Goal: Task Accomplishment & Management: Use online tool/utility

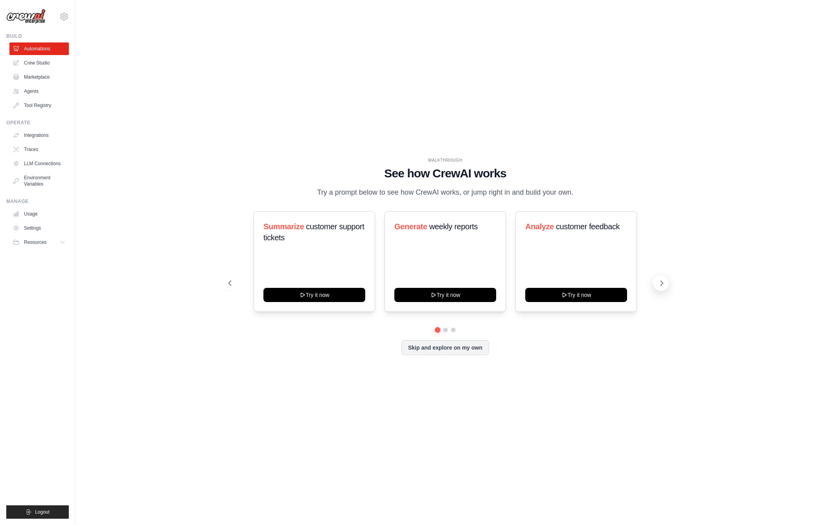
click at [661, 278] on button at bounding box center [661, 283] width 16 height 16
click at [663, 282] on icon at bounding box center [662, 283] width 8 height 8
click at [324, 268] on div "Automate social media posting Try it now" at bounding box center [314, 261] width 121 height 101
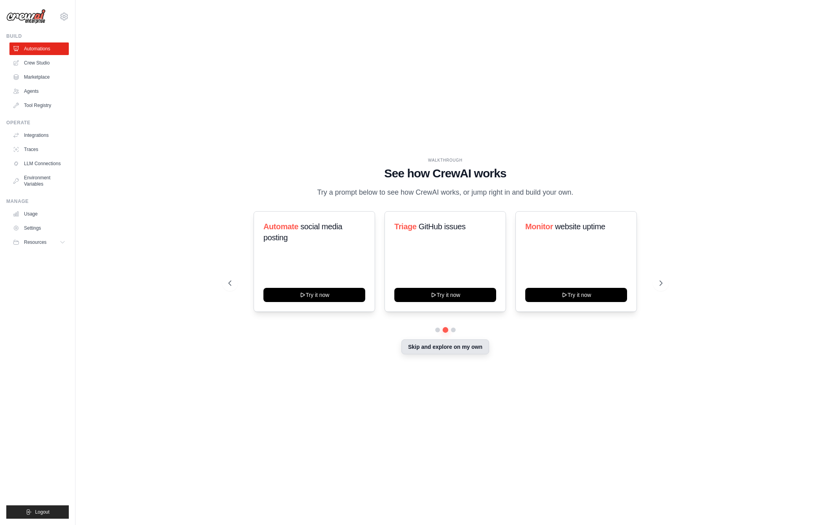
click at [436, 349] on button "Skip and explore on my own" at bounding box center [445, 346] width 88 height 15
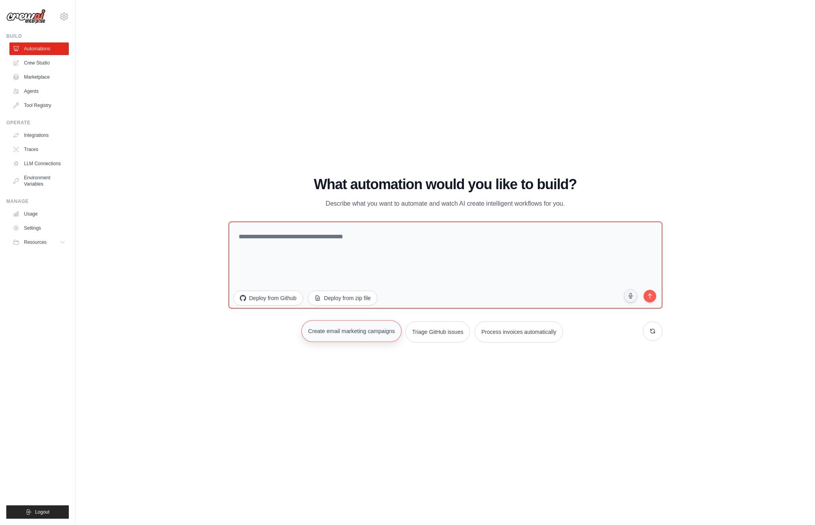
click at [366, 332] on button "Create email marketing campaigns" at bounding box center [351, 331] width 100 height 22
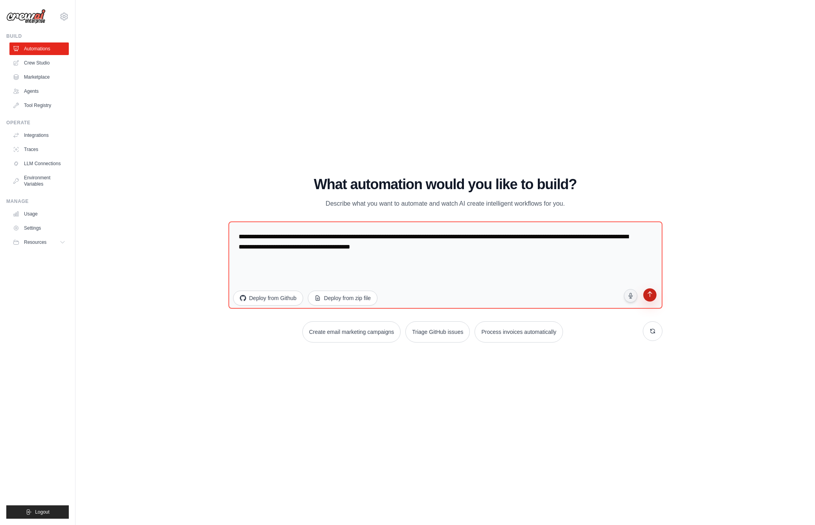
click at [649, 298] on icon "submit" at bounding box center [649, 294] width 7 height 7
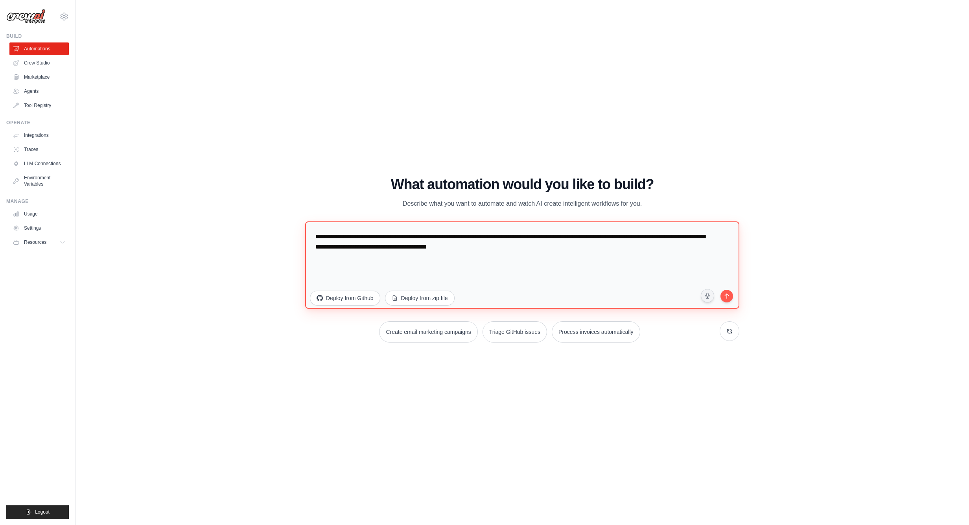
click at [365, 238] on textarea "**********" at bounding box center [522, 264] width 434 height 87
drag, startPoint x: 512, startPoint y: 248, endPoint x: 695, endPoint y: 267, distance: 184.2
click at [695, 267] on textarea "**********" at bounding box center [522, 264] width 434 height 87
type textarea "**********"
click at [729, 299] on button "submit" at bounding box center [726, 295] width 15 height 15
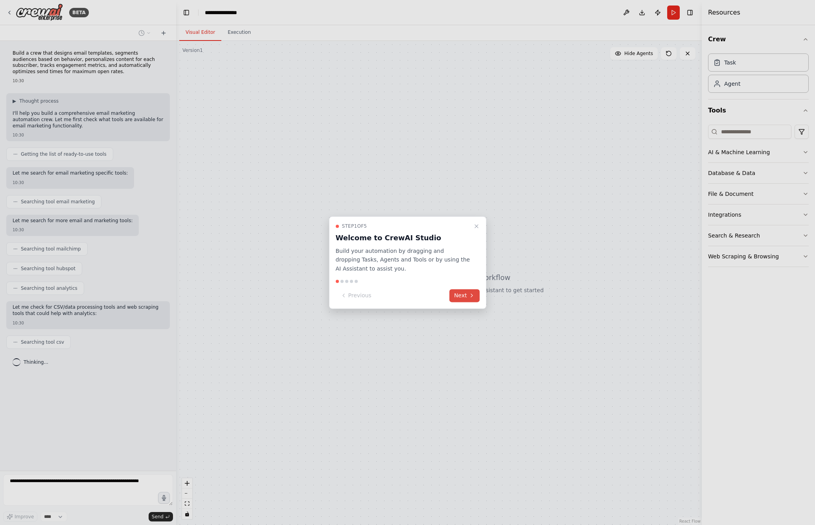
click at [475, 297] on button "Next" at bounding box center [464, 295] width 30 height 13
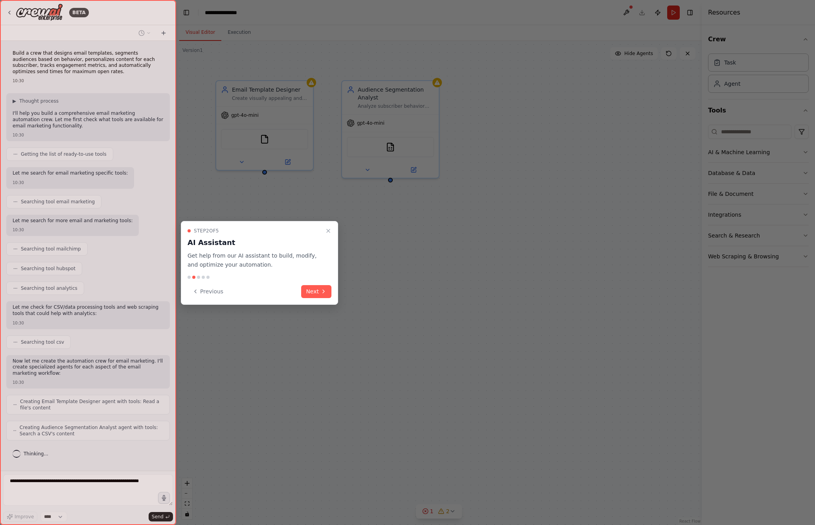
scroll to position [26, 0]
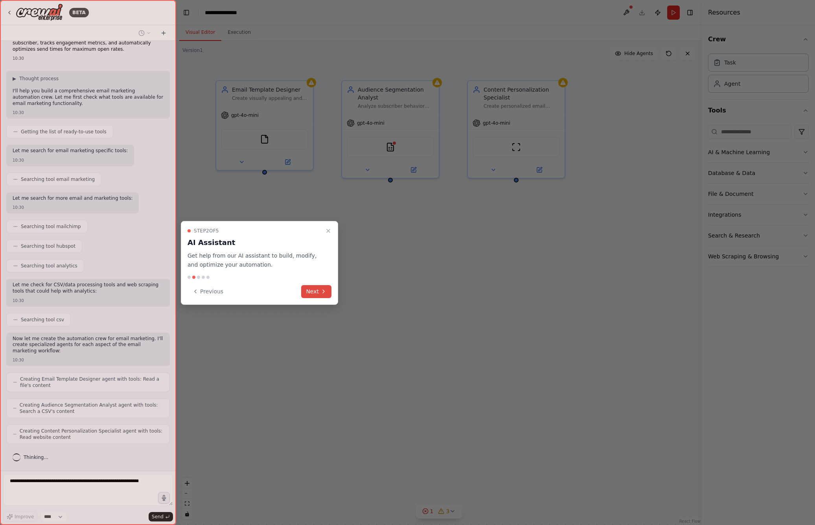
click at [321, 294] on button "Next" at bounding box center [316, 291] width 30 height 13
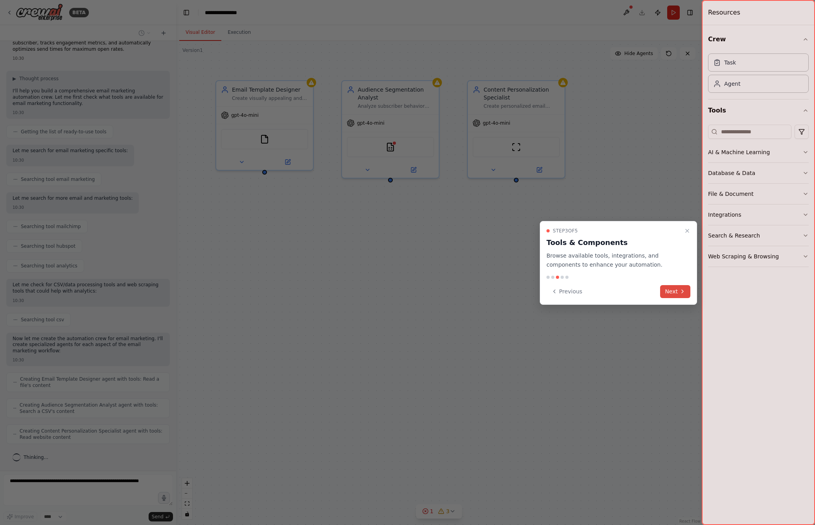
click at [680, 290] on icon at bounding box center [682, 291] width 6 height 6
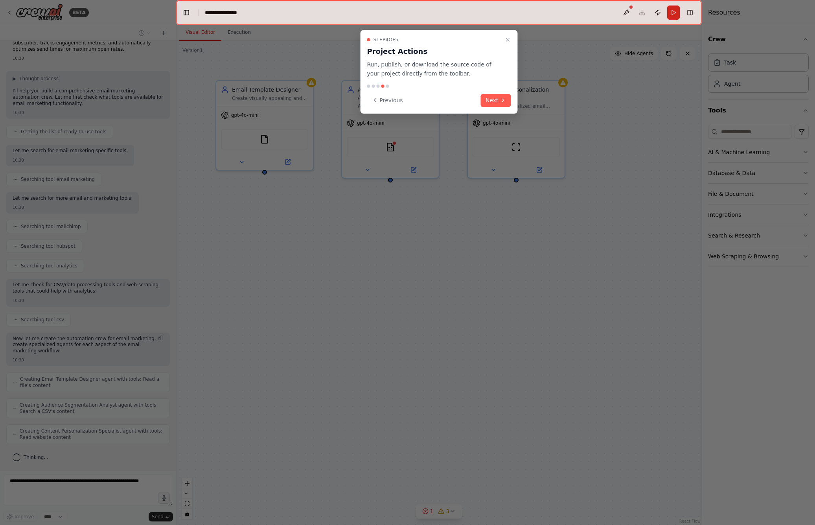
scroll to position [52, 0]
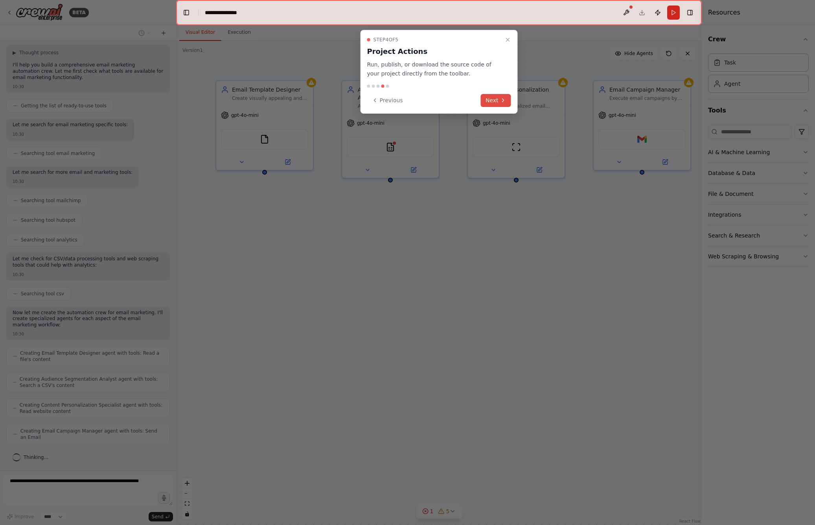
click at [504, 100] on icon at bounding box center [503, 100] width 2 height 3
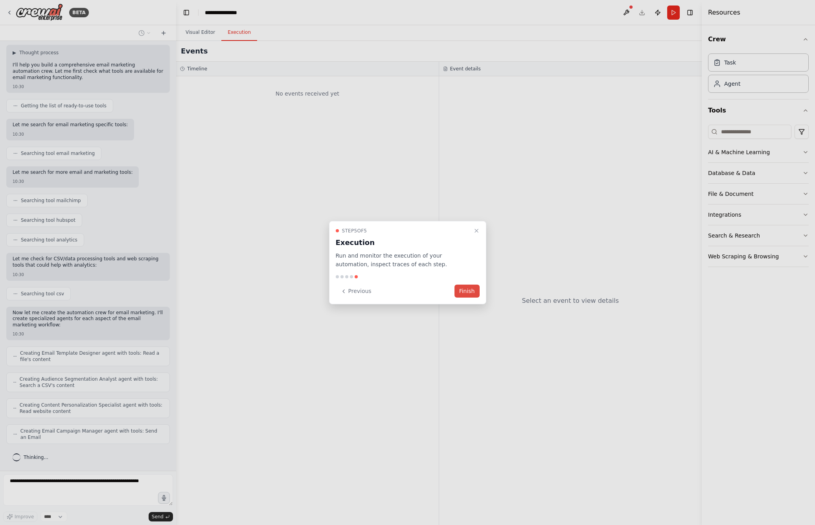
click at [460, 292] on button "Finish" at bounding box center [466, 291] width 25 height 13
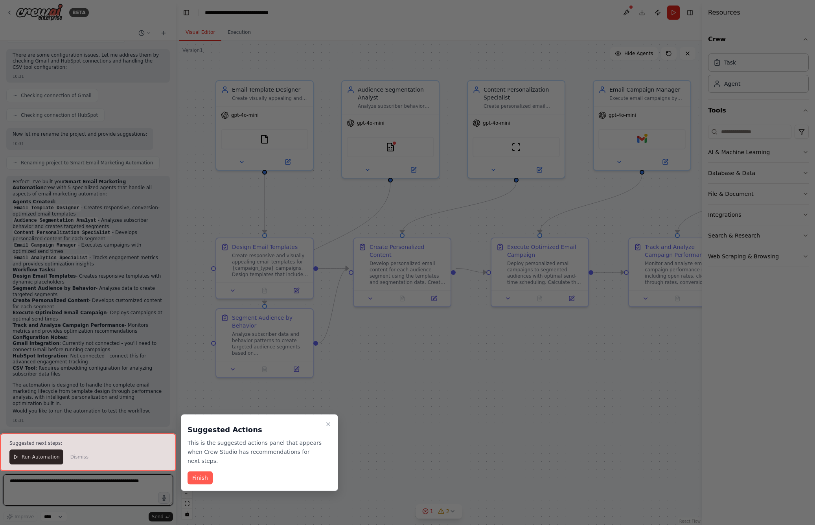
scroll to position [655, 0]
click at [200, 481] on button "Finish" at bounding box center [200, 477] width 25 height 13
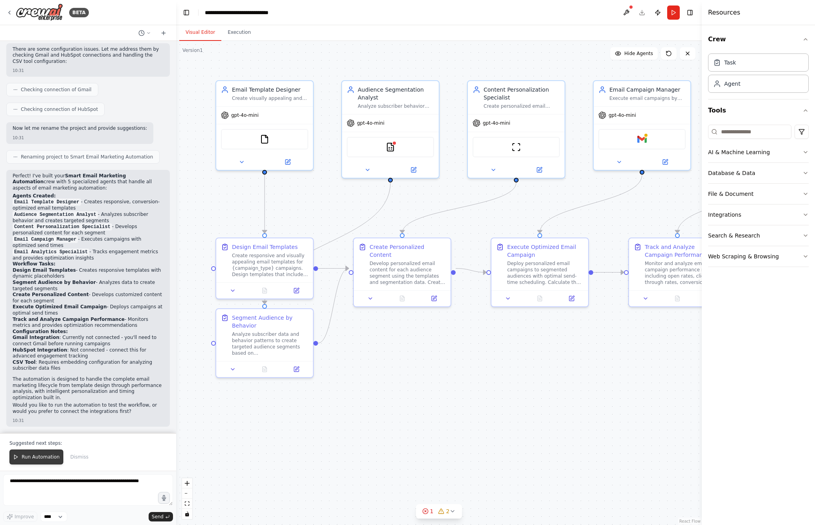
click at [37, 455] on span "Run Automation" at bounding box center [41, 457] width 38 height 6
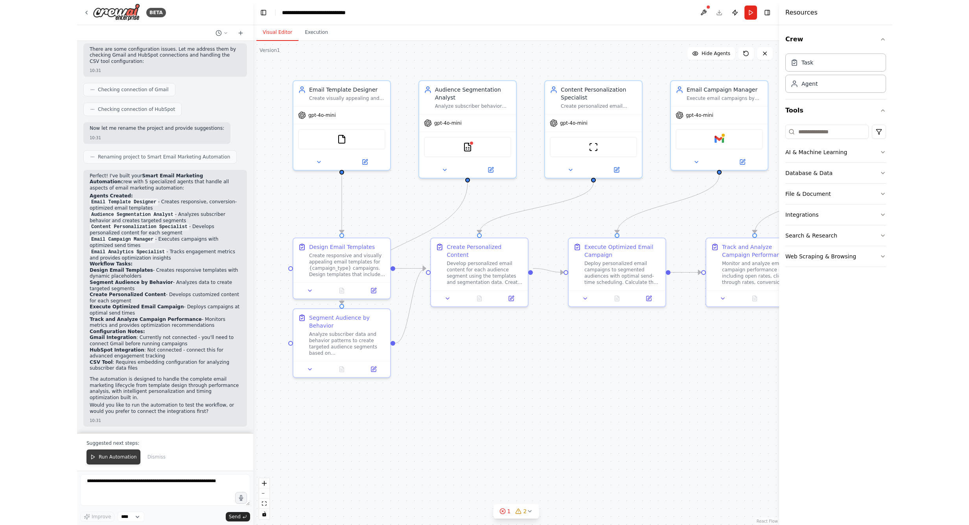
scroll to position [618, 0]
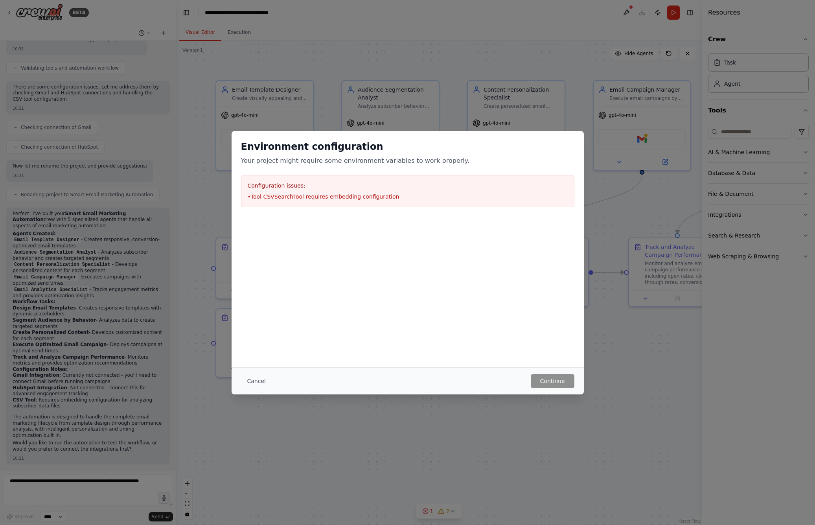
click at [687, 327] on div "Environment configuration Your project might require some environment variables…" at bounding box center [407, 262] width 815 height 525
click at [617, 351] on div "Environment configuration Your project might require some environment variables…" at bounding box center [407, 262] width 815 height 525
click at [251, 381] on button "Cancel" at bounding box center [256, 381] width 31 height 14
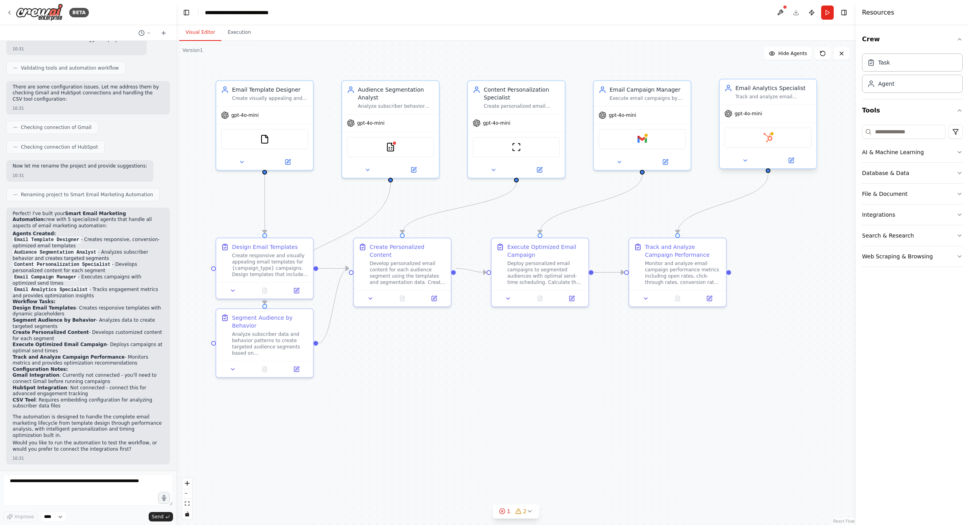
click at [747, 118] on div "gpt-4o-mini" at bounding box center [767, 113] width 97 height 17
click at [747, 114] on span "gpt-4o-mini" at bounding box center [748, 113] width 28 height 6
click at [739, 116] on span "gpt-4o-mini" at bounding box center [748, 113] width 28 height 6
click at [726, 115] on icon at bounding box center [728, 114] width 8 height 8
click at [235, 35] on button "Execution" at bounding box center [239, 32] width 36 height 17
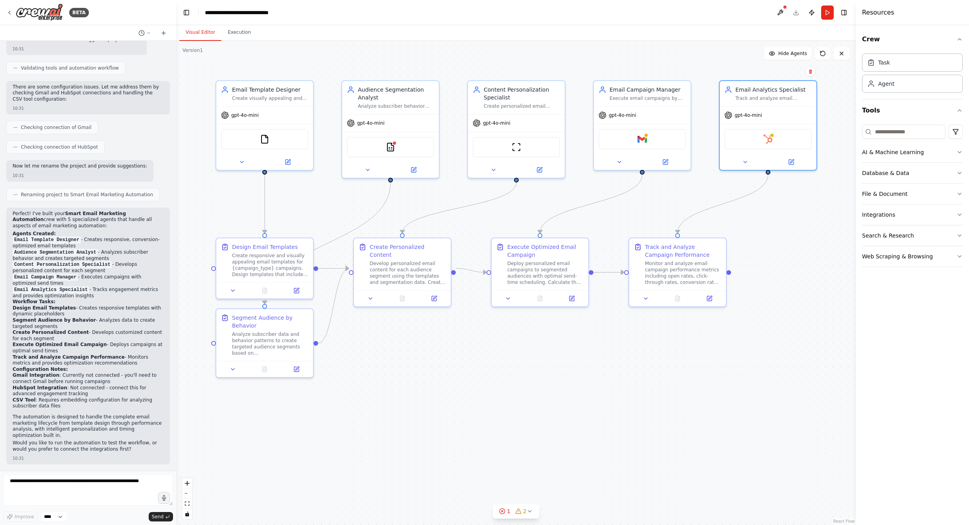
click at [198, 33] on button "Visual Editor" at bounding box center [200, 32] width 42 height 17
click at [245, 160] on icon at bounding box center [242, 160] width 6 height 6
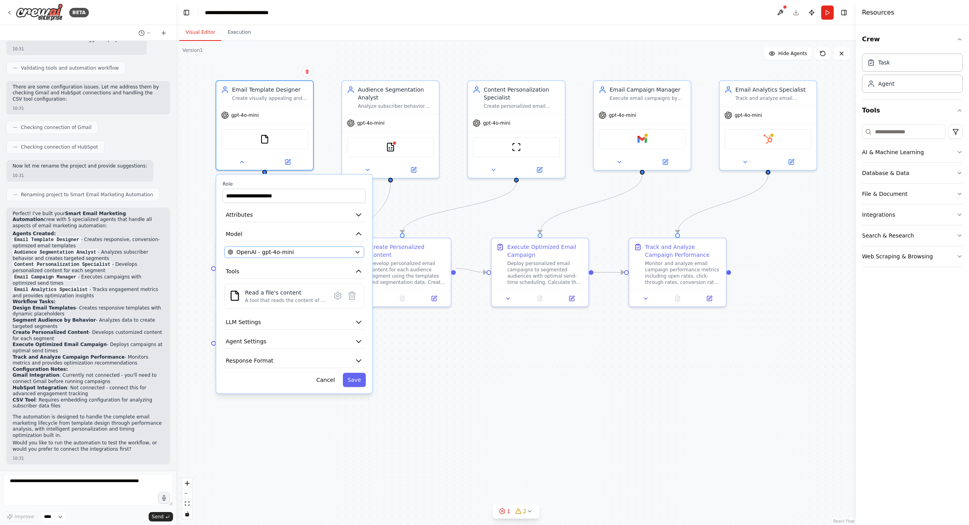
click at [359, 253] on icon "button" at bounding box center [357, 252] width 6 height 6
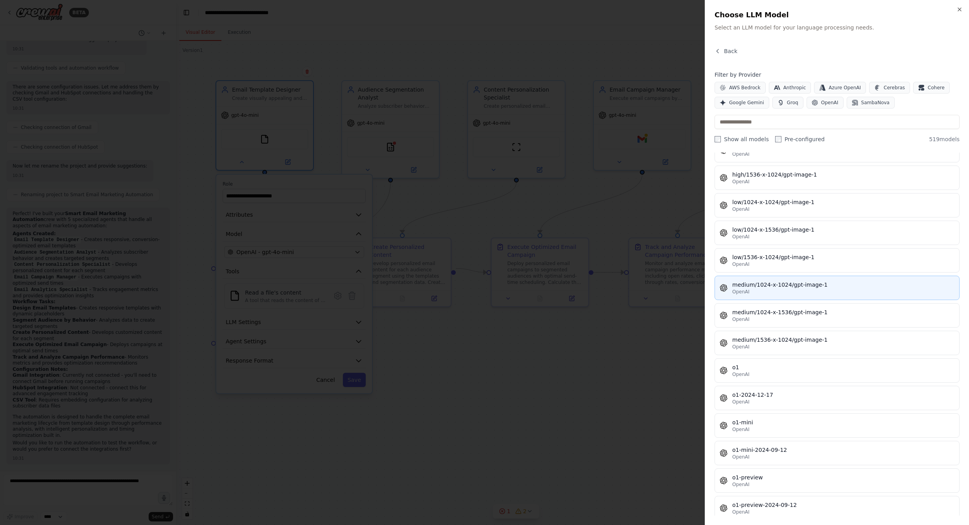
scroll to position [12702, 0]
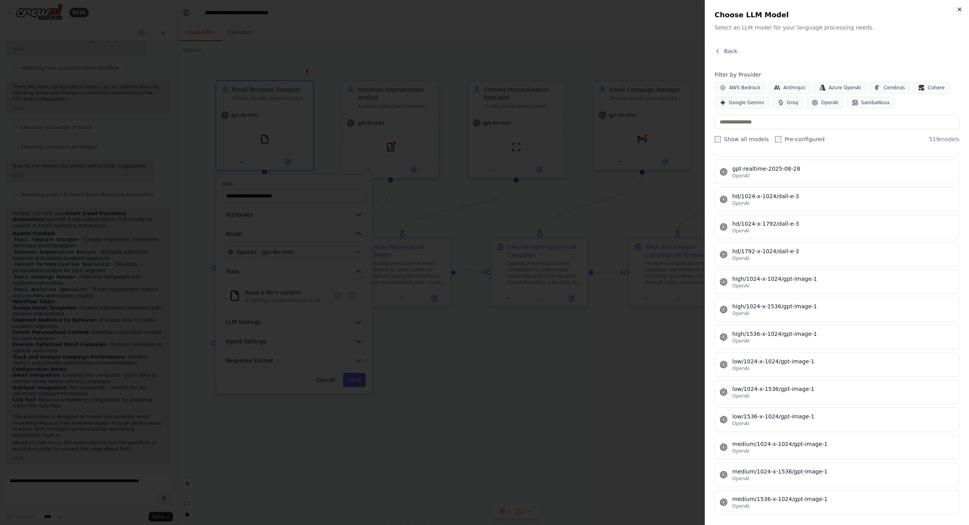
click at [815, 11] on icon "button" at bounding box center [959, 9] width 6 height 6
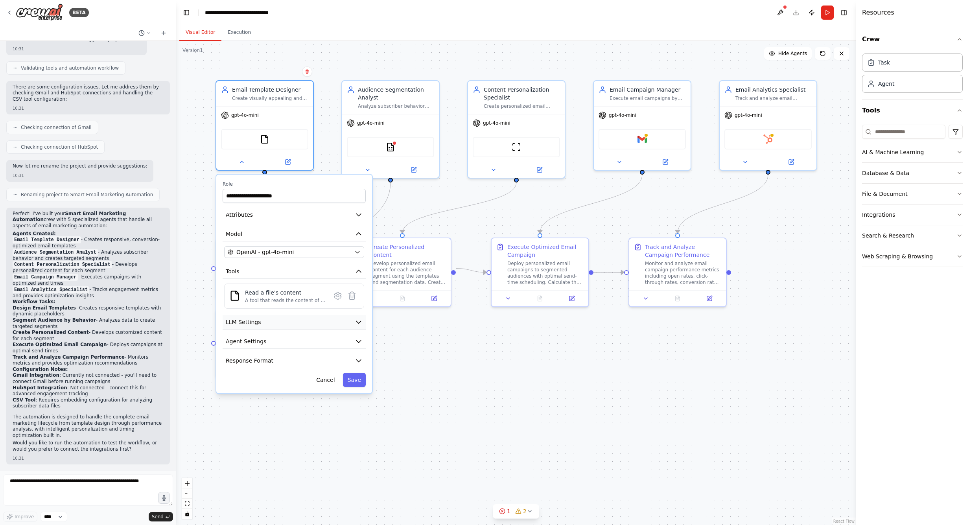
click at [357, 321] on icon "button" at bounding box center [358, 322] width 5 height 2
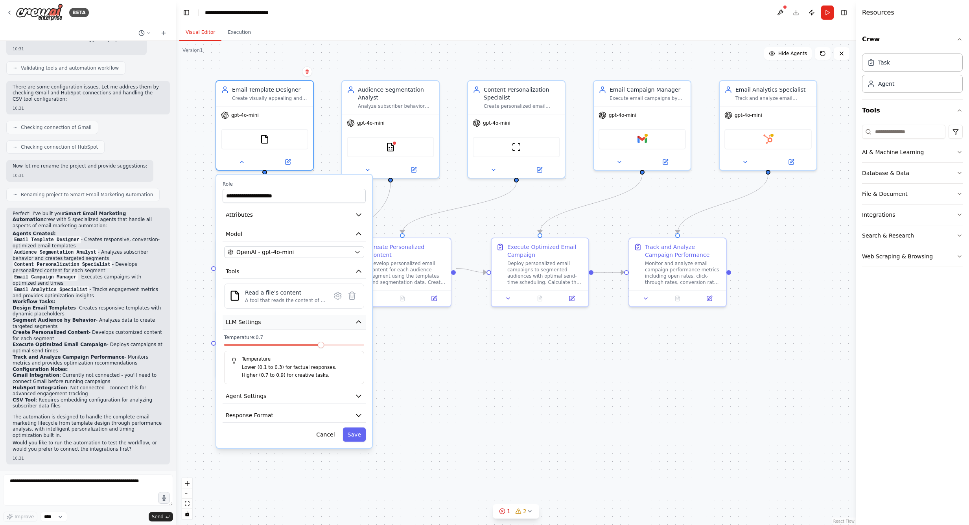
click at [357, 321] on icon "button" at bounding box center [359, 322] width 8 height 8
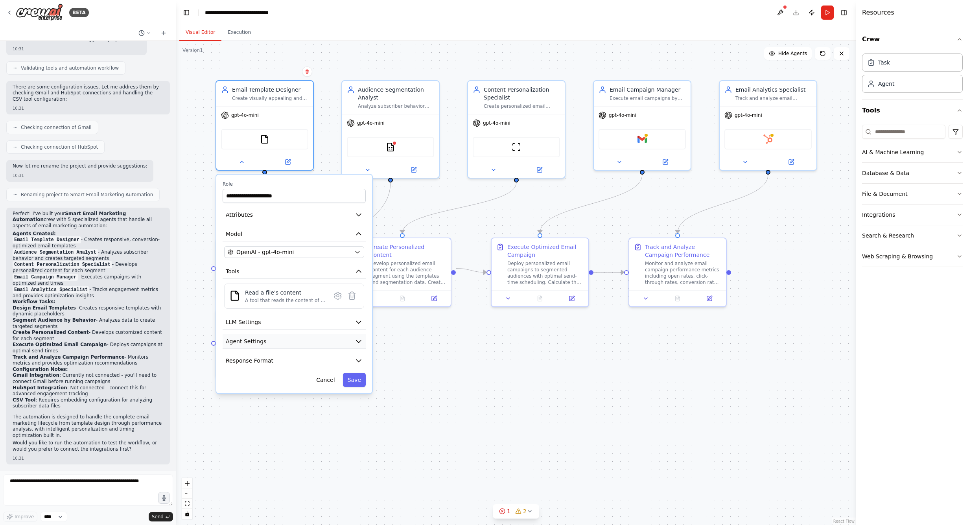
click at [359, 344] on icon "button" at bounding box center [359, 341] width 8 height 8
click at [359, 361] on icon "button" at bounding box center [358, 361] width 5 height 2
click at [359, 362] on icon "button" at bounding box center [359, 361] width 8 height 8
click at [778, 14] on button at bounding box center [780, 13] width 13 height 14
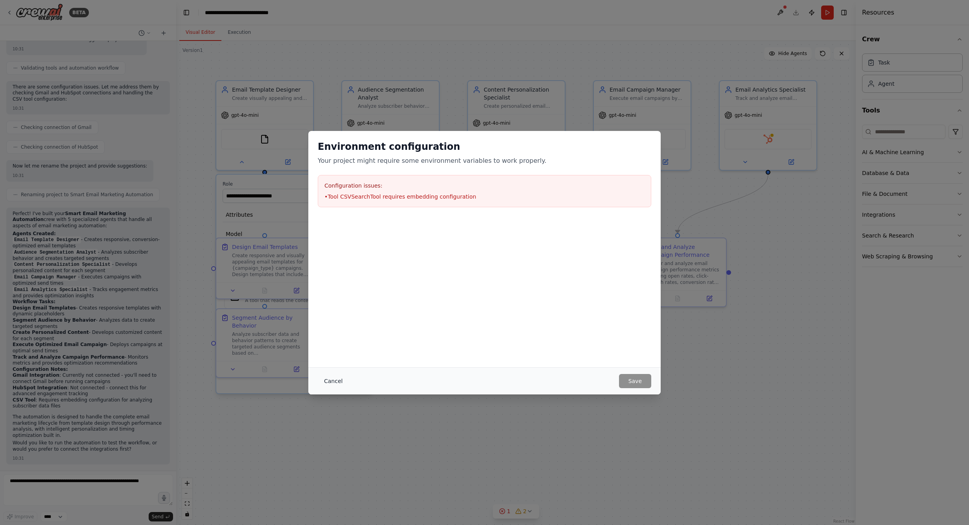
click at [332, 377] on button "Cancel" at bounding box center [333, 381] width 31 height 14
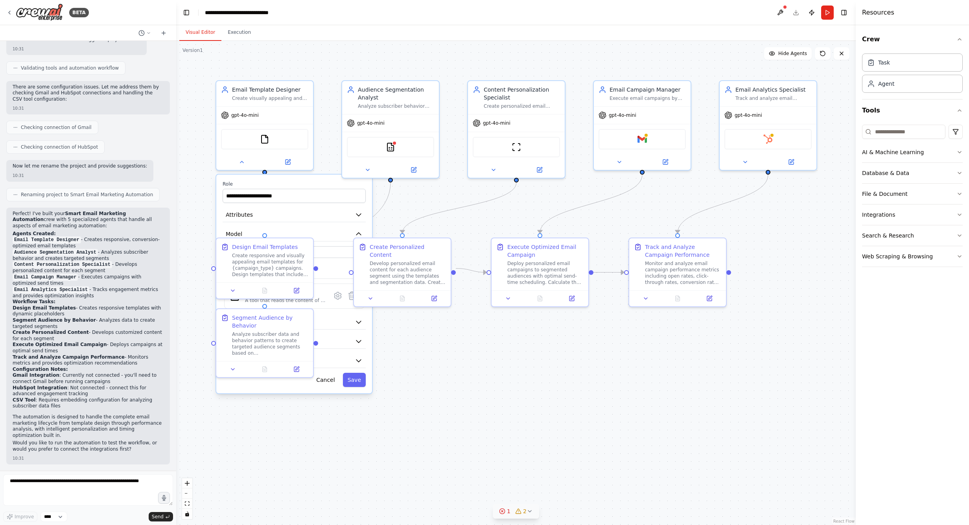
click at [527, 510] on icon at bounding box center [529, 511] width 6 height 6
click at [596, 456] on icon at bounding box center [599, 455] width 6 height 6
click at [815, 217] on button "Integrations" at bounding box center [912, 214] width 101 height 20
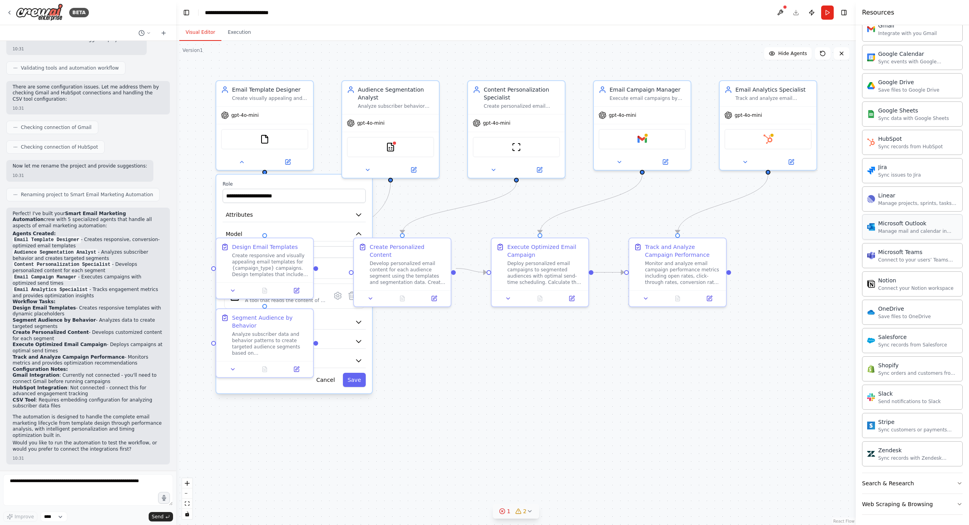
scroll to position [355, 0]
click at [815, 480] on div "Search & Research" at bounding box center [888, 481] width 52 height 8
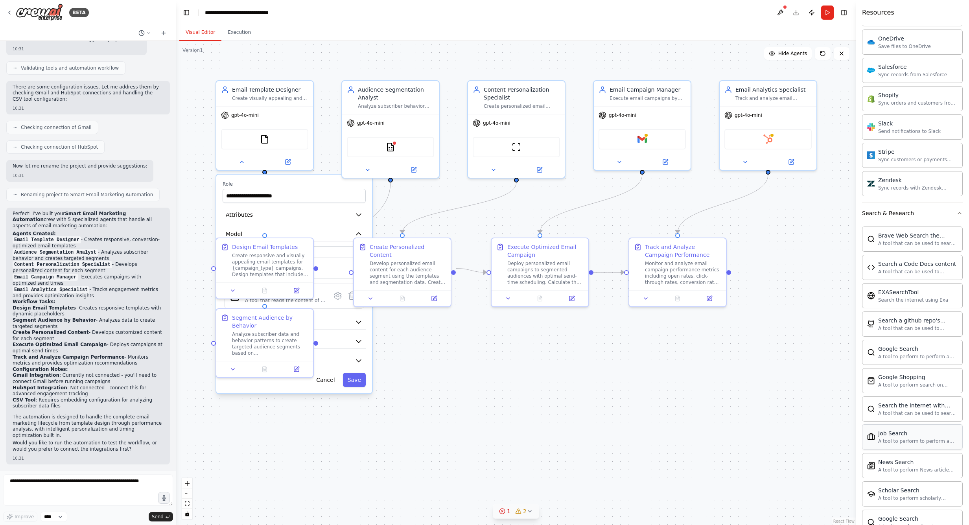
scroll to position [758, 0]
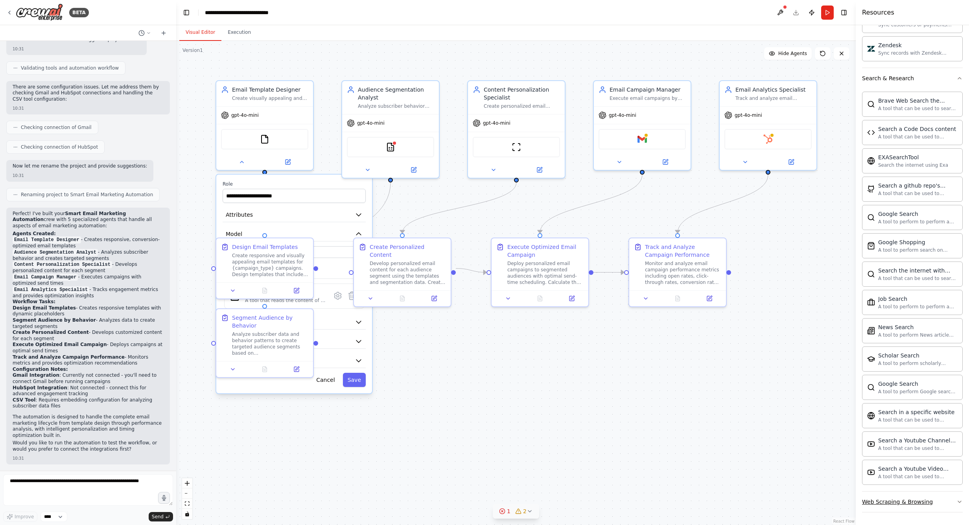
click at [815, 504] on div "Web Scraping & Browsing" at bounding box center [897, 502] width 71 height 8
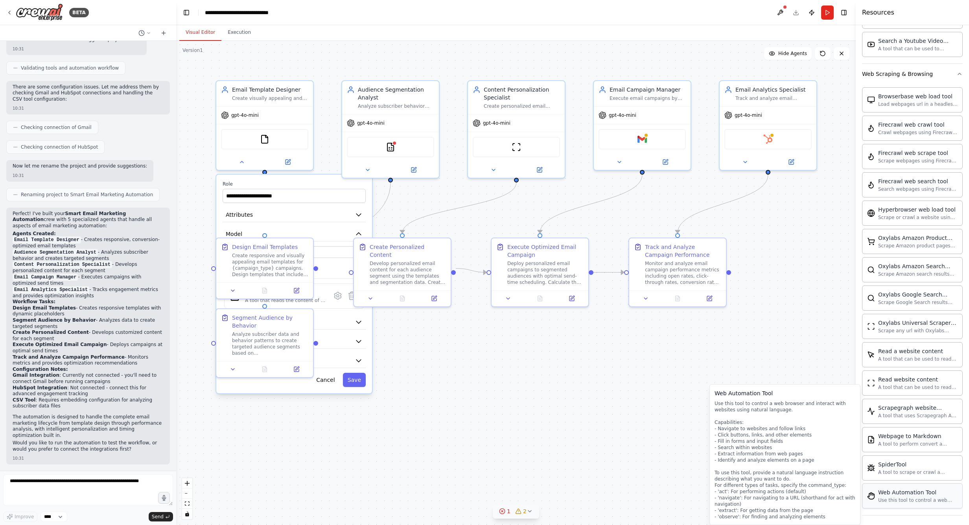
scroll to position [1189, 0]
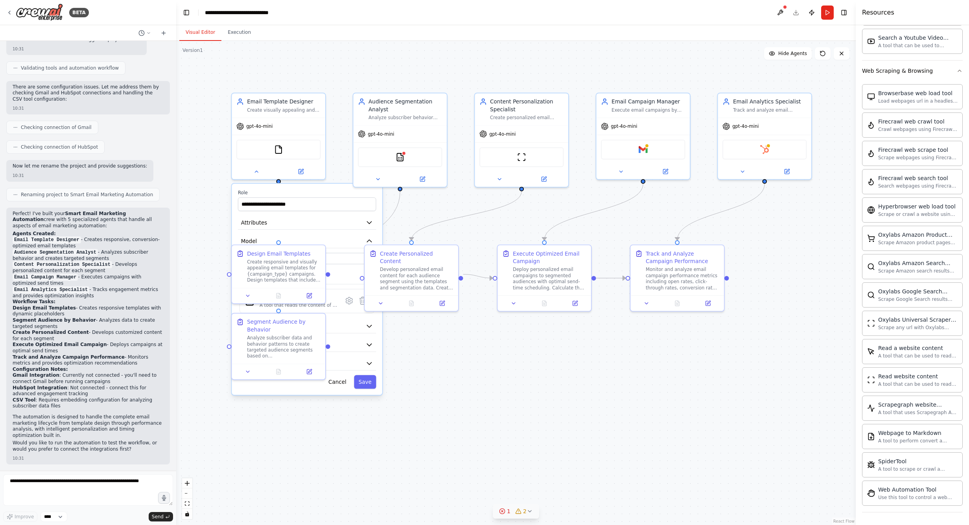
click at [287, 191] on label "Role" at bounding box center [307, 193] width 138 height 6
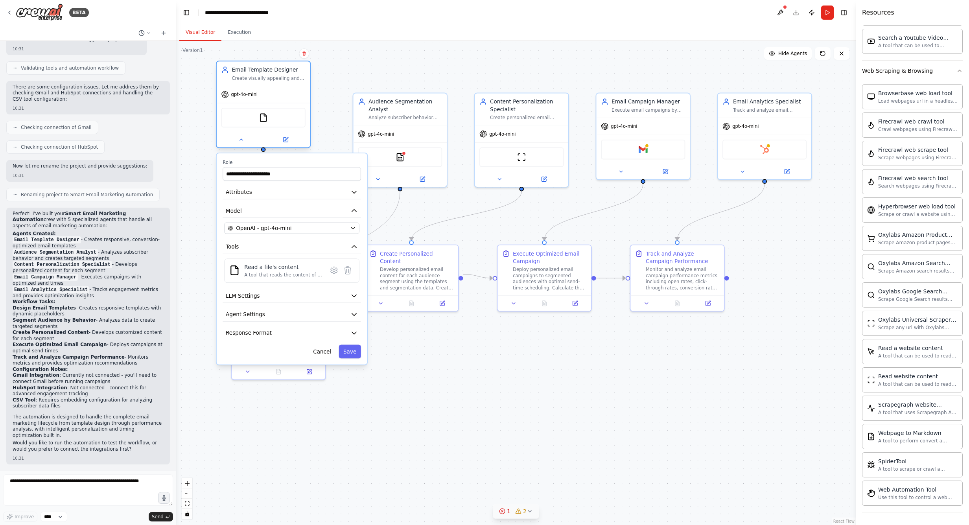
drag, startPoint x: 288, startPoint y: 101, endPoint x: 273, endPoint y: 72, distance: 31.8
click at [273, 72] on div "Email Template Designer" at bounding box center [269, 69] width 74 height 7
click at [300, 294] on button "LLM Settings" at bounding box center [292, 296] width 138 height 14
click at [300, 295] on button "LLM Settings" at bounding box center [292, 296] width 138 height 14
click at [342, 229] on div "OpenAI - gpt-4o-mini" at bounding box center [287, 227] width 119 height 7
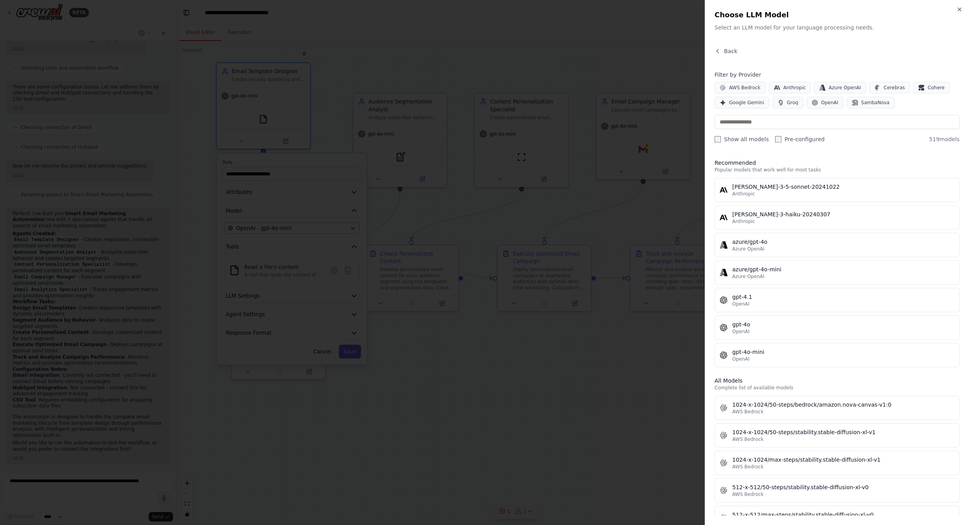
click at [342, 229] on div at bounding box center [484, 262] width 969 height 525
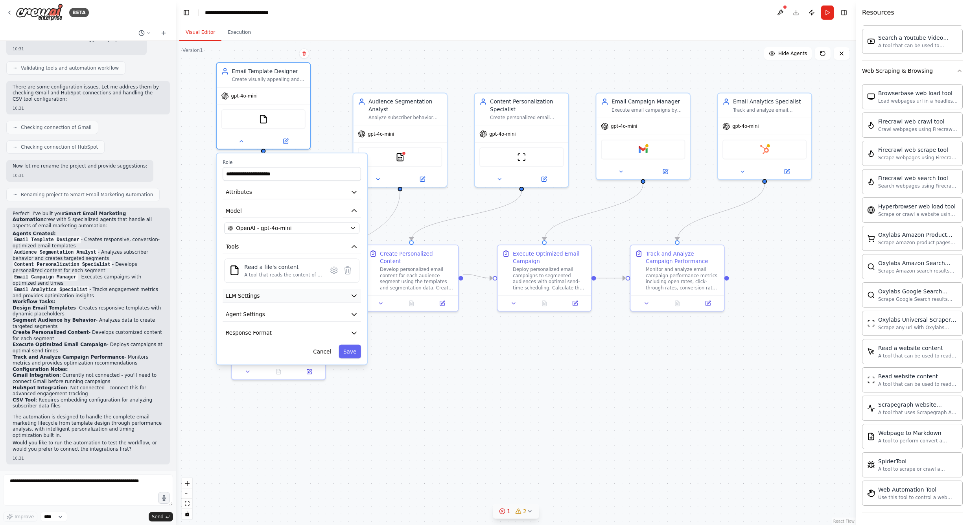
click at [352, 296] on icon "button" at bounding box center [353, 295] width 7 height 7
click at [353, 296] on icon "button" at bounding box center [354, 295] width 4 height 2
click at [356, 315] on icon "button" at bounding box center [353, 314] width 7 height 7
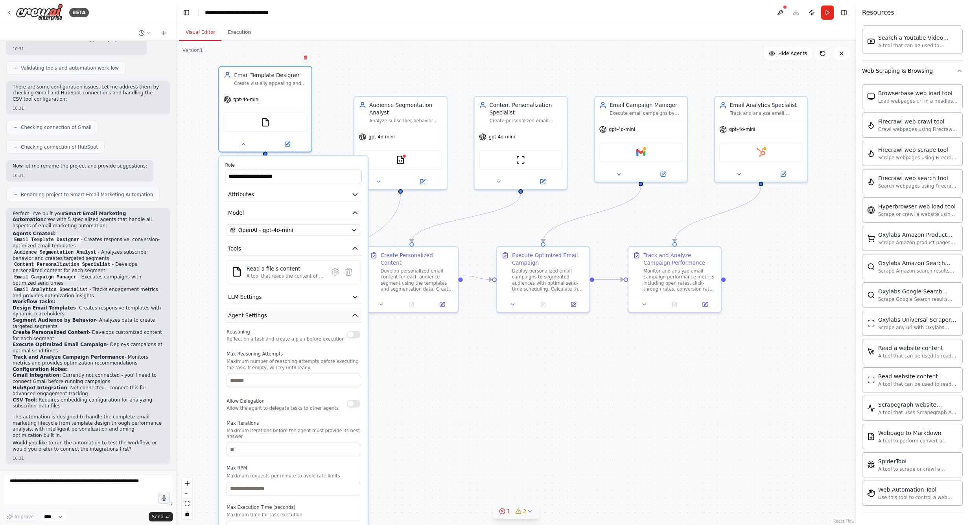
click at [353, 312] on icon "button" at bounding box center [354, 314] width 7 height 7
click at [359, 327] on button "Response Format" at bounding box center [293, 334] width 137 height 14
click at [357, 330] on button "Response Format" at bounding box center [293, 334] width 137 height 14
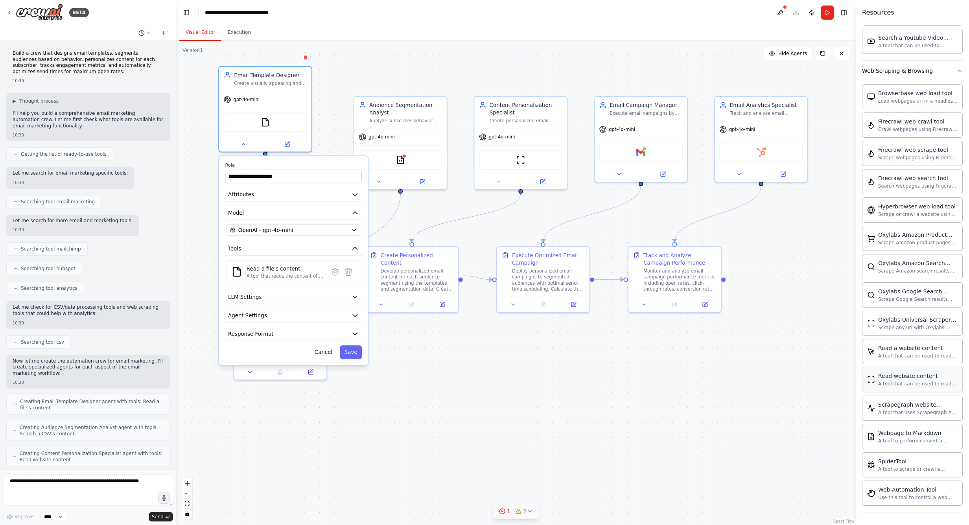
scroll to position [1187, 0]
click at [785, 176] on button at bounding box center [782, 172] width 42 height 9
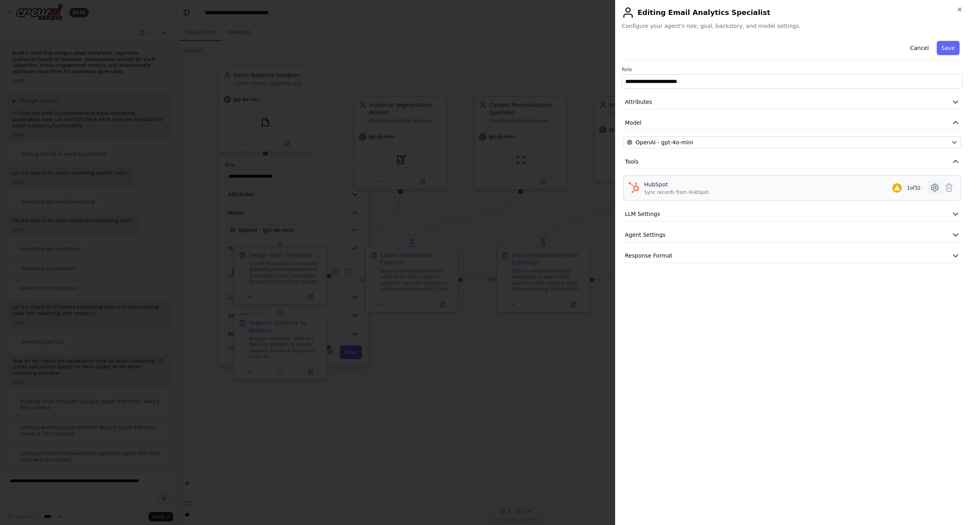
click at [815, 188] on icon at bounding box center [934, 187] width 9 height 9
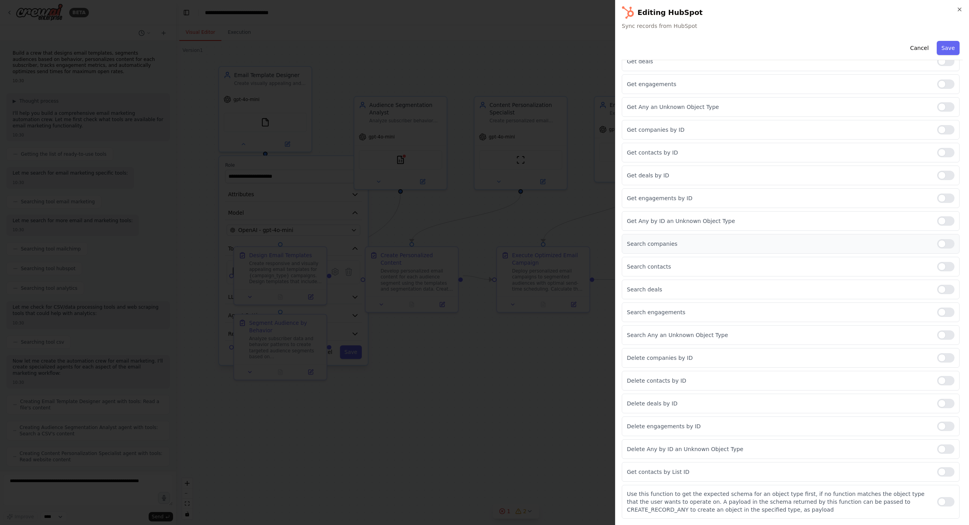
scroll to position [0, 0]
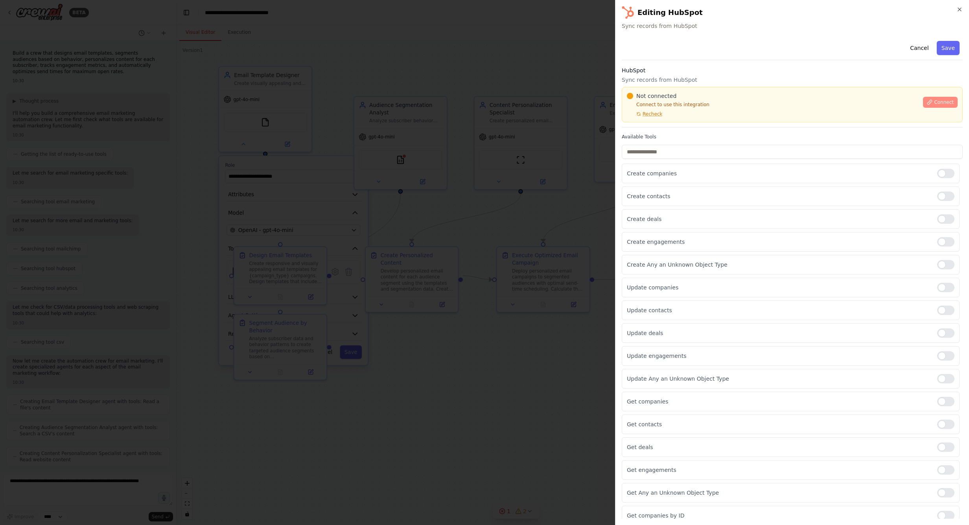
click at [815, 103] on span "Connect" at bounding box center [944, 102] width 20 height 6
click at [621, 185] on div "**********" at bounding box center [792, 262] width 354 height 525
click at [627, 184] on div "Create companies Create contacts Create deals Create engagements Create Any an …" at bounding box center [792, 534] width 341 height 741
click at [617, 183] on div "**********" at bounding box center [792, 262] width 354 height 525
click at [815, 15] on h2 "Editing HubSpot" at bounding box center [792, 12] width 341 height 13
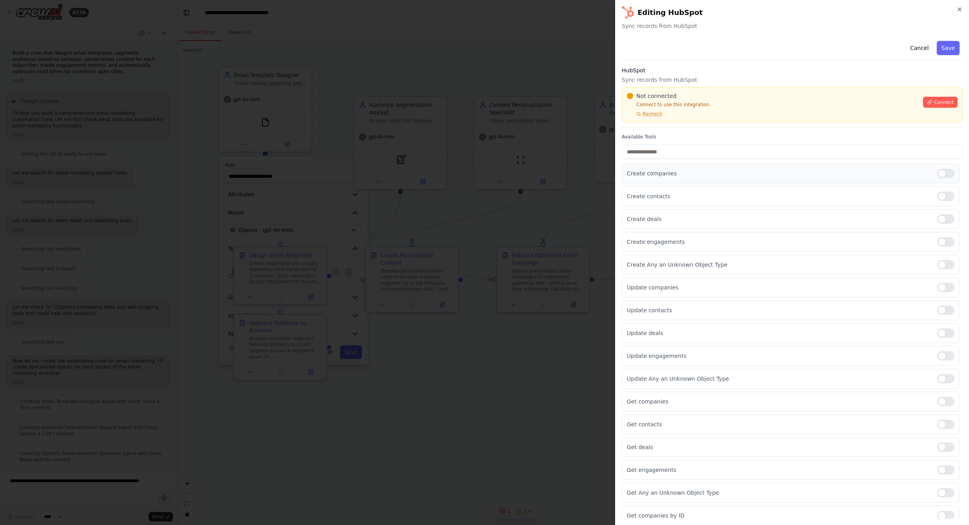
click at [624, 183] on div "Create companies" at bounding box center [791, 174] width 338 height 20
click at [624, 182] on div "Create companies" at bounding box center [791, 174] width 338 height 20
click at [620, 182] on div "**********" at bounding box center [792, 262] width 354 height 525
click at [623, 185] on div "Create companies Create contacts Create deals Create engagements Create Any an …" at bounding box center [792, 534] width 341 height 741
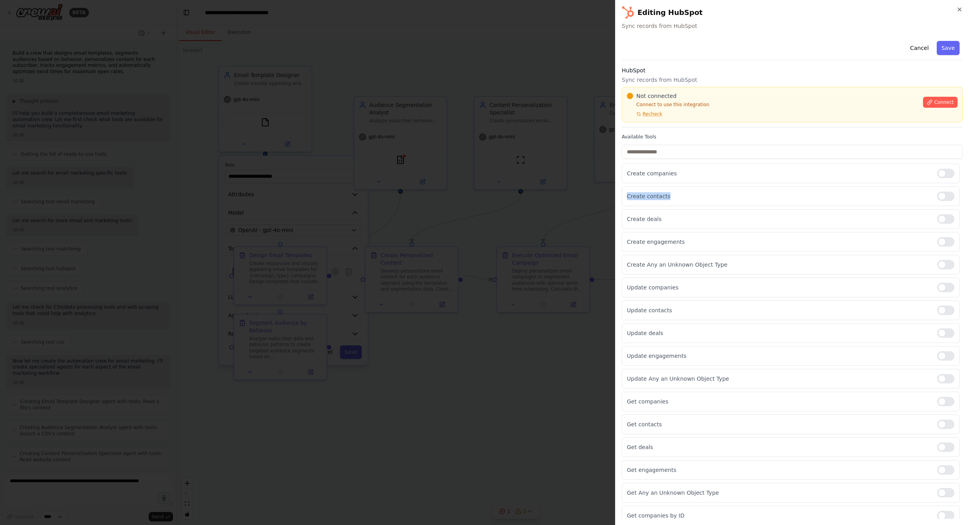
click at [623, 185] on div "Create companies Create contacts Create deals Create engagements Create Any an …" at bounding box center [792, 534] width 341 height 741
click at [618, 182] on div "**********" at bounding box center [792, 262] width 354 height 525
click at [580, 195] on div at bounding box center [484, 262] width 969 height 525
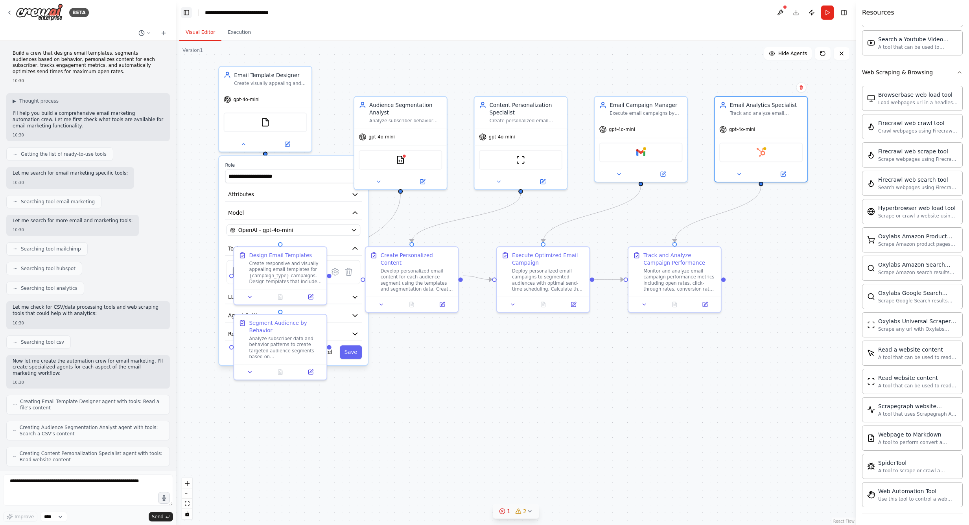
click at [184, 15] on button "Toggle Left Sidebar" at bounding box center [186, 12] width 11 height 11
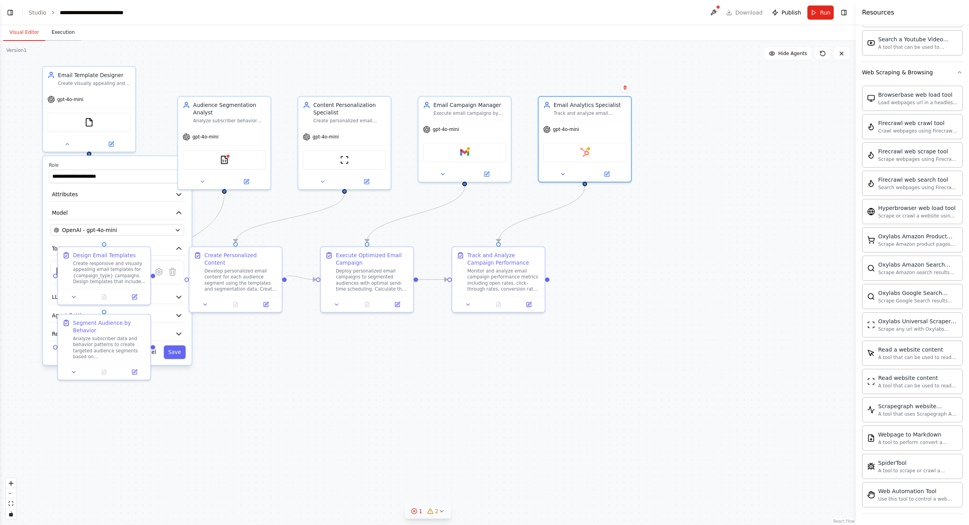
click at [55, 33] on button "Execution" at bounding box center [63, 32] width 36 height 17
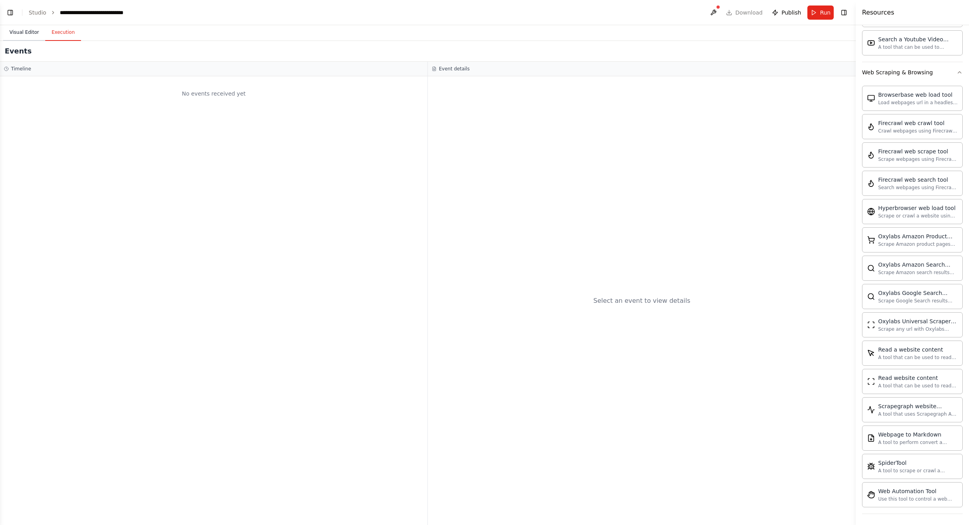
click at [13, 33] on button "Visual Editor" at bounding box center [24, 32] width 42 height 17
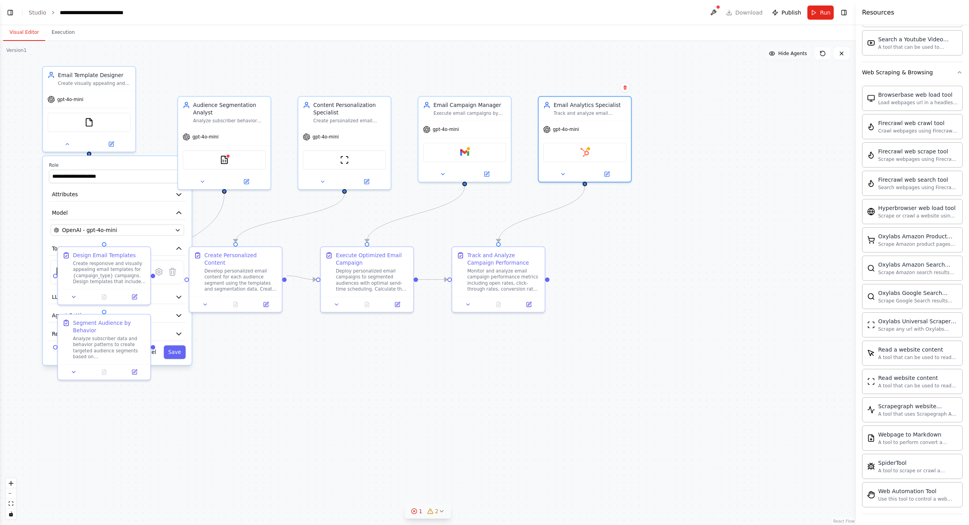
click at [800, 55] on span "Hide Agents" at bounding box center [792, 53] width 29 height 6
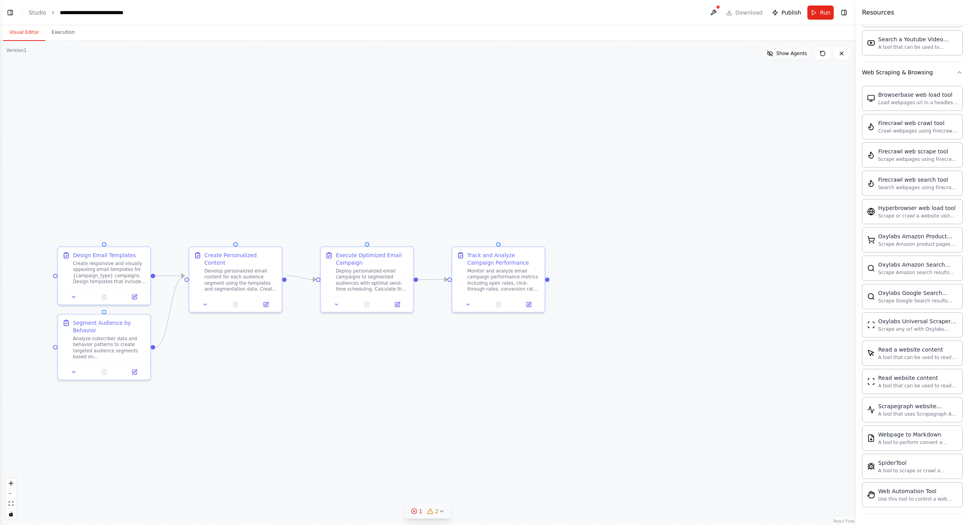
click at [797, 55] on span "Show Agents" at bounding box center [791, 53] width 31 height 6
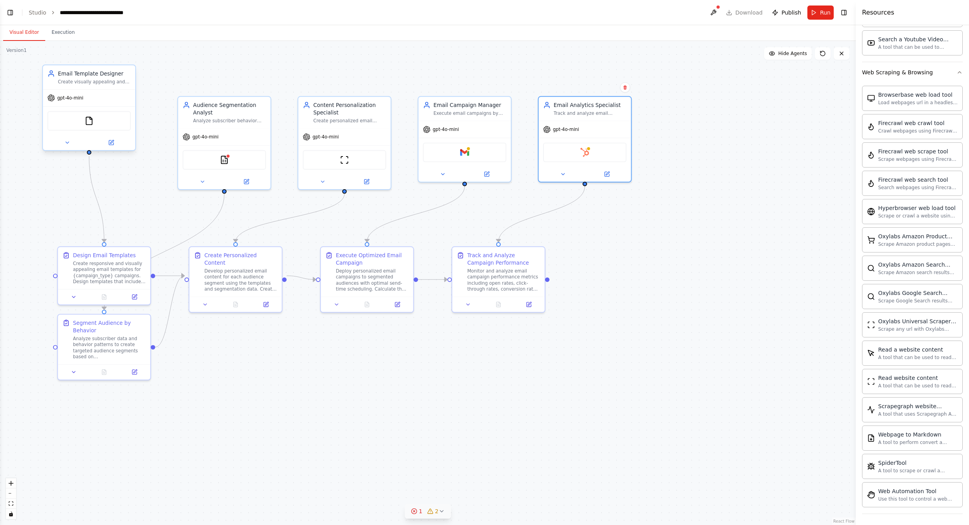
click at [89, 79] on div "Create visually appealing and conversion-optimized email templates for {campaig…" at bounding box center [94, 82] width 73 height 6
click at [96, 76] on div "Email Template Designer" at bounding box center [94, 73] width 73 height 7
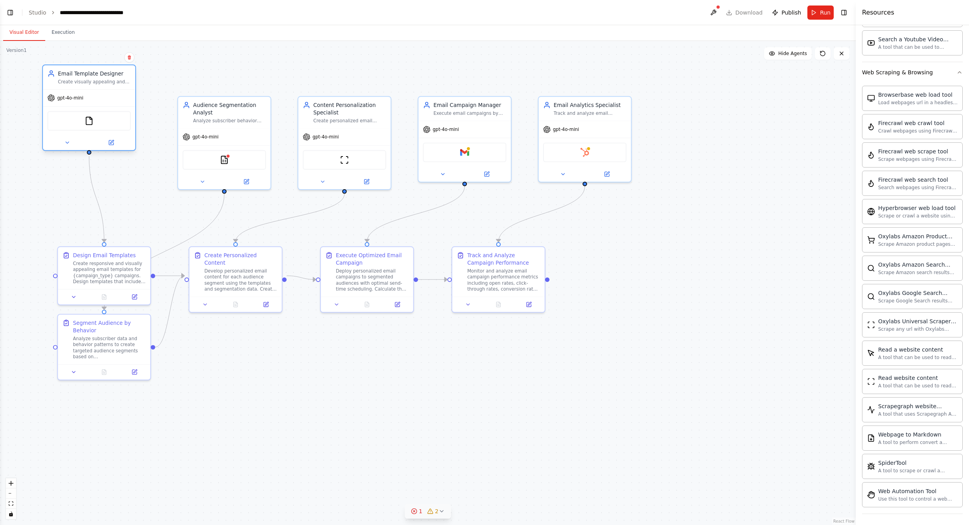
click at [50, 75] on icon at bounding box center [51, 75] width 5 height 2
click at [101, 123] on div "FileReadTool" at bounding box center [89, 121] width 83 height 20
click at [95, 123] on div "FileReadTool" at bounding box center [89, 121] width 83 height 20
click at [88, 122] on img at bounding box center [89, 120] width 9 height 9
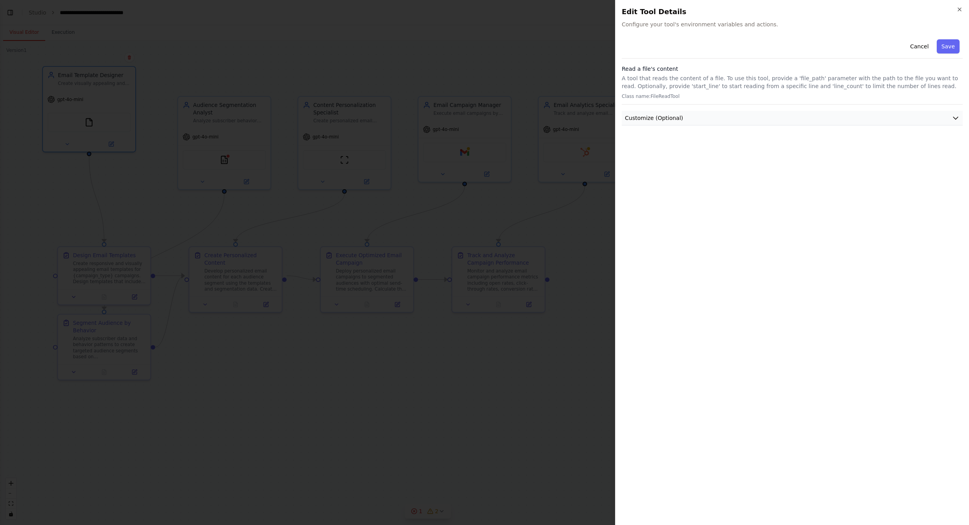
click at [673, 118] on span "Customize (Optional)" at bounding box center [654, 118] width 58 height 8
click at [683, 118] on button "Customize (Optional)" at bounding box center [792, 118] width 341 height 15
click at [815, 45] on button "Cancel" at bounding box center [919, 46] width 28 height 14
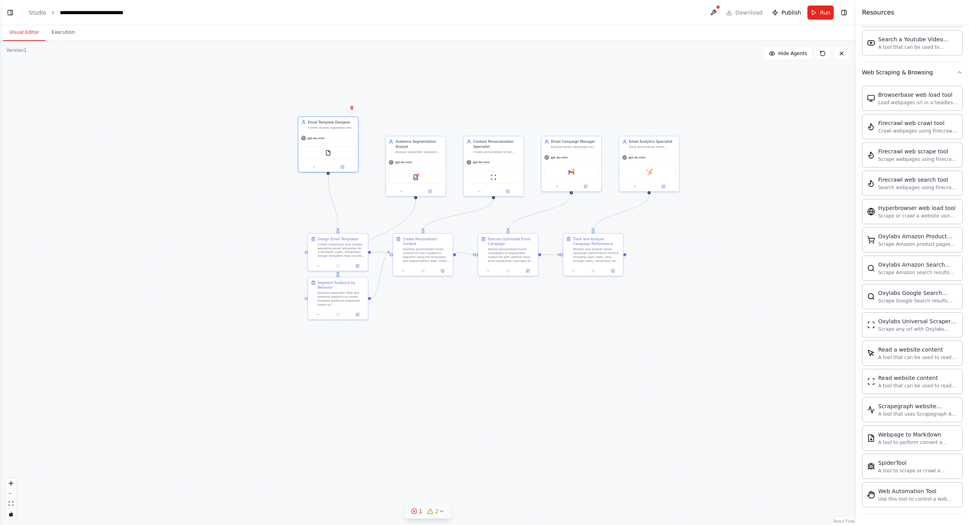
click at [415, 511] on icon at bounding box center [414, 511] width 2 height 2
click at [136, 480] on div ".deletable-edge-delete-btn { width: 20px; height: 20px; border: 0px solid #ffff…" at bounding box center [427, 283] width 855 height 484
click at [787, 13] on span "Publish" at bounding box center [791, 13] width 20 height 8
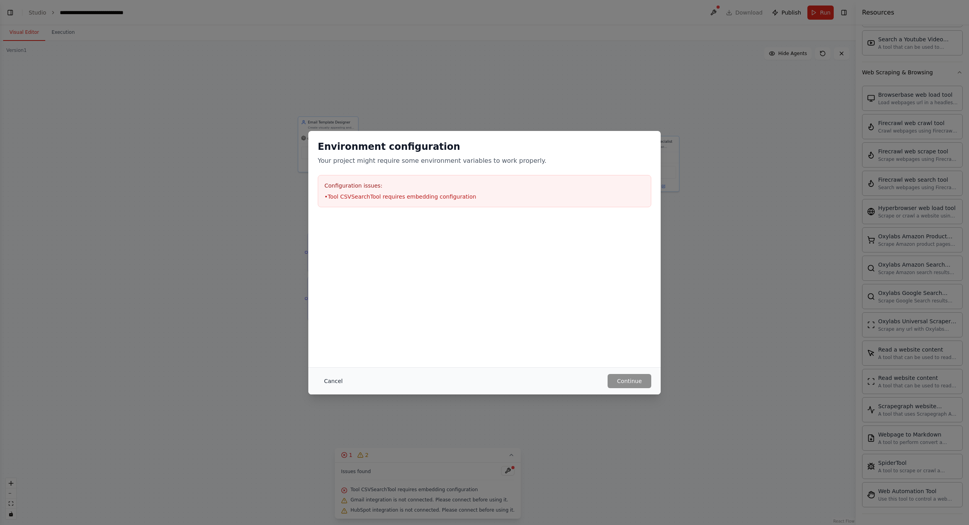
click at [324, 380] on button "Cancel" at bounding box center [333, 381] width 31 height 14
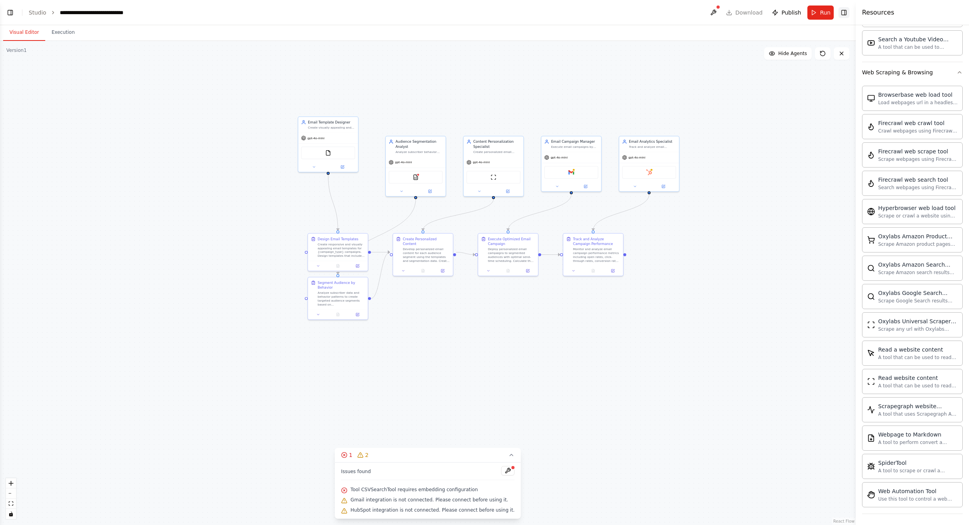
click at [815, 15] on button "Toggle Right Sidebar" at bounding box center [843, 12] width 11 height 11
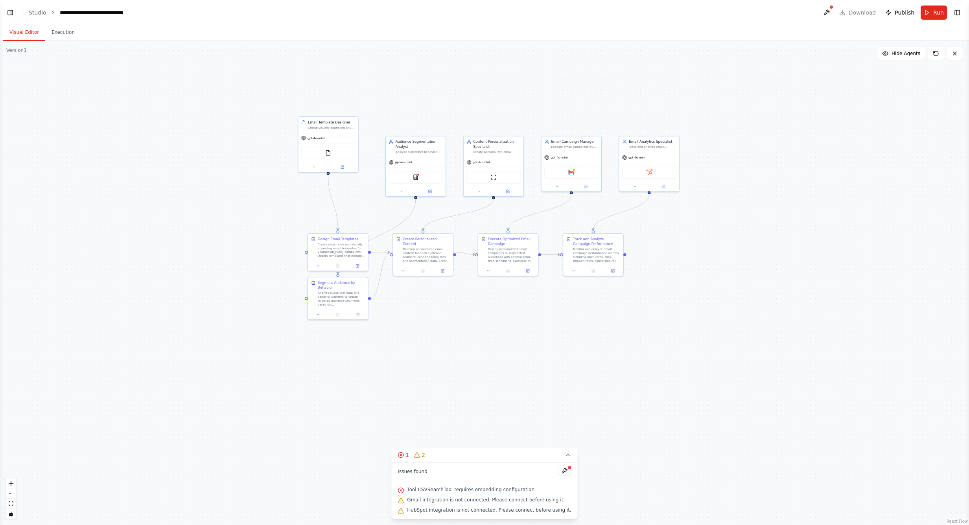
click at [45, 12] on ol "**********" at bounding box center [89, 13] width 120 height 8
click at [51, 12] on icon "breadcrumb" at bounding box center [53, 13] width 6 height 6
click at [74, 12] on div "**********" at bounding box center [104, 13] width 88 height 8
click at [11, 10] on button "Toggle Left Sidebar" at bounding box center [10, 12] width 11 height 11
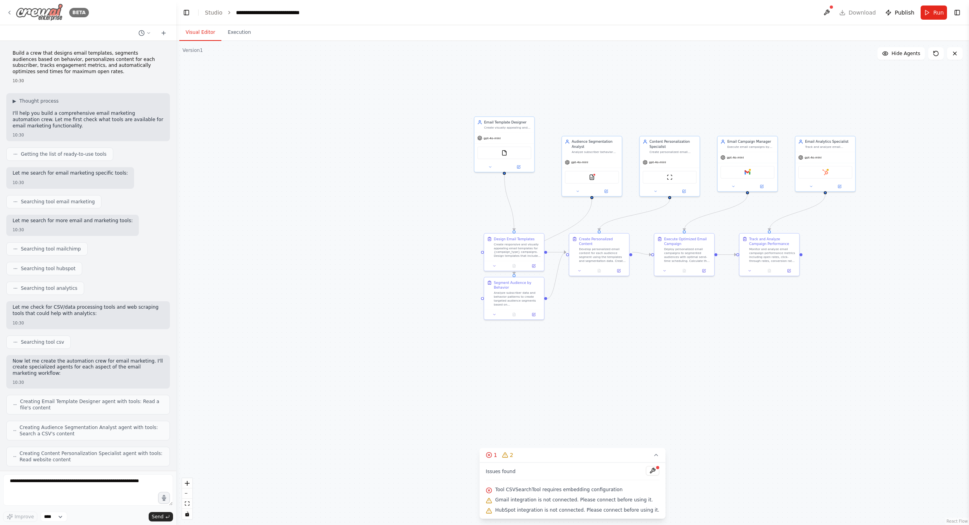
click at [52, 14] on img at bounding box center [39, 13] width 47 height 18
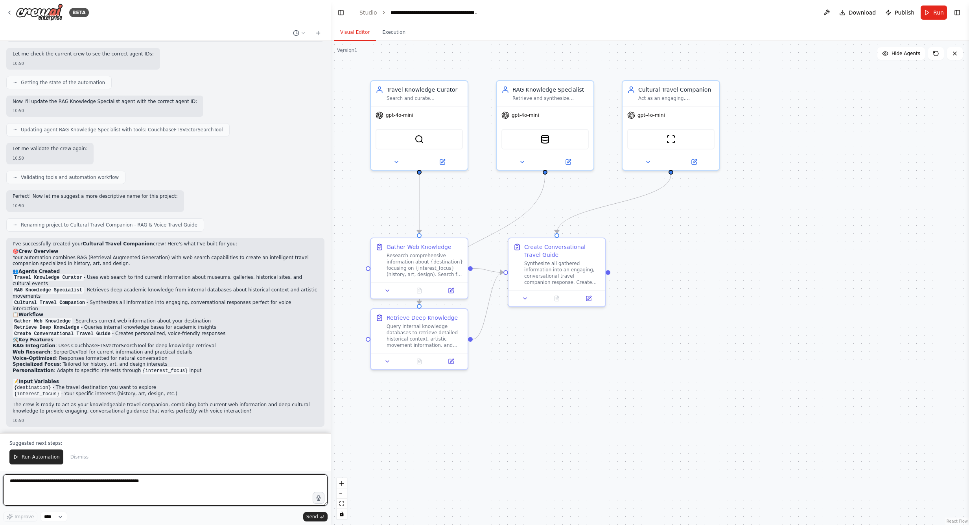
scroll to position [497, 0]
drag, startPoint x: 174, startPoint y: 343, endPoint x: 330, endPoint y: 333, distance: 156.8
click at [330, 333] on div "BETA Build a crew that uses RAG and other sources like websites that conversate…" at bounding box center [484, 262] width 969 height 525
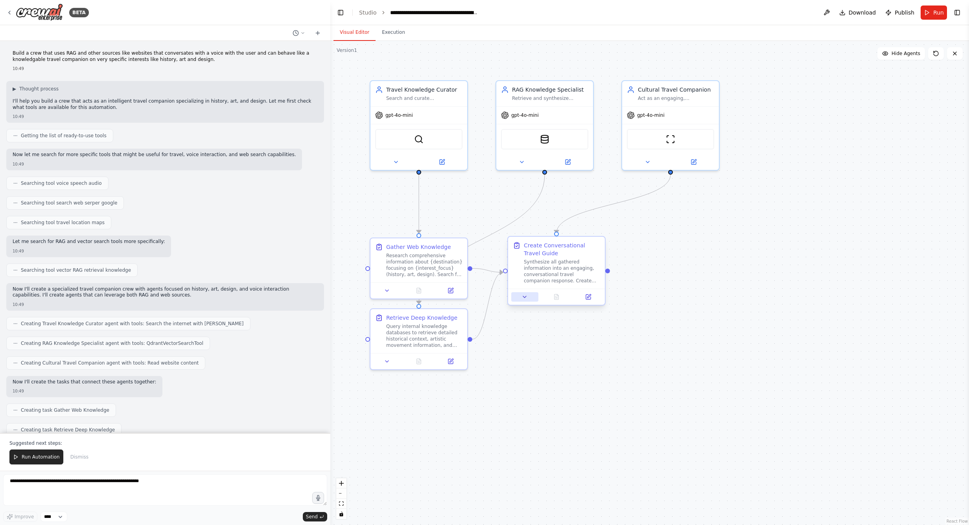
click at [527, 298] on icon at bounding box center [524, 297] width 6 height 6
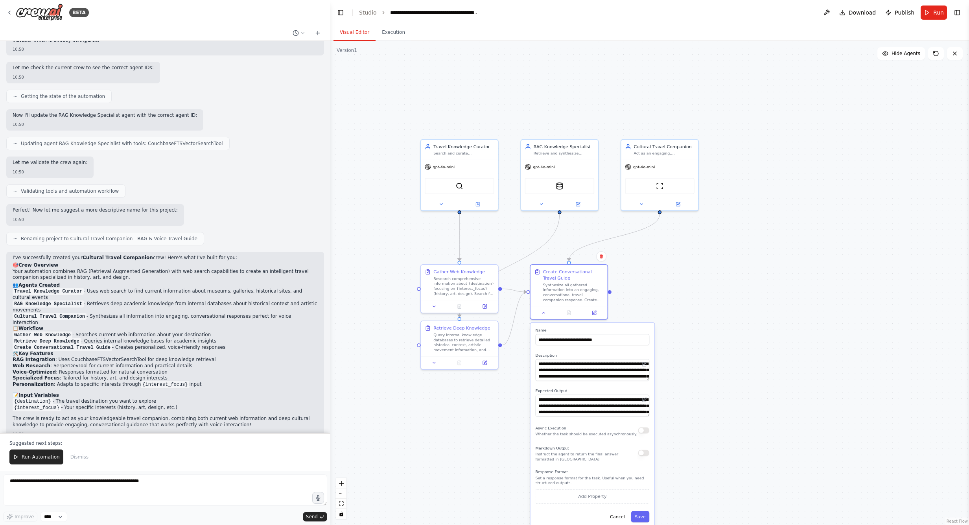
scroll to position [497, 0]
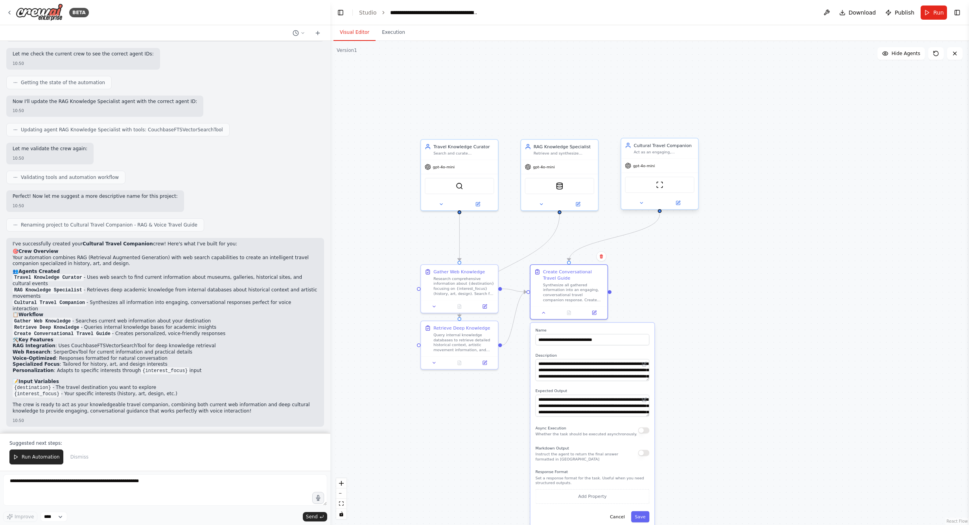
click at [658, 167] on div "gpt-4o-mini" at bounding box center [659, 166] width 77 height 14
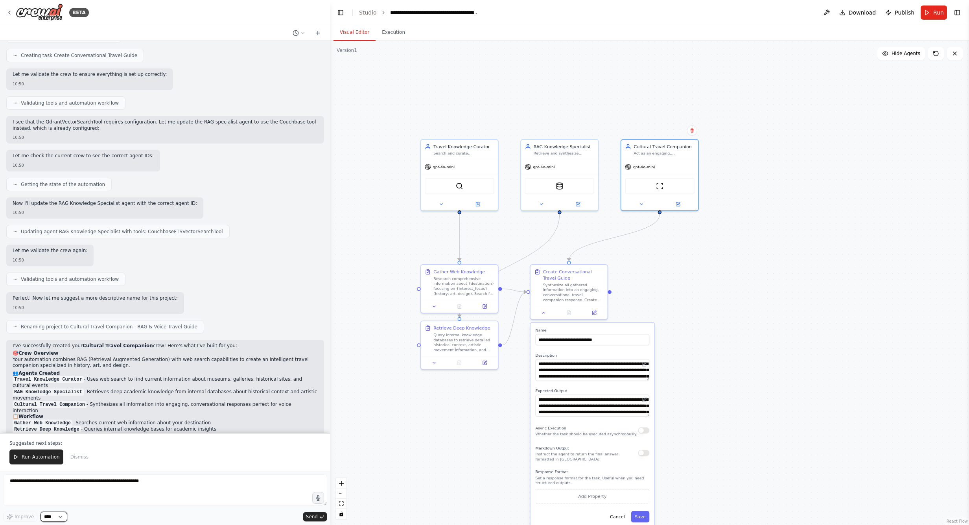
scroll to position [280, 0]
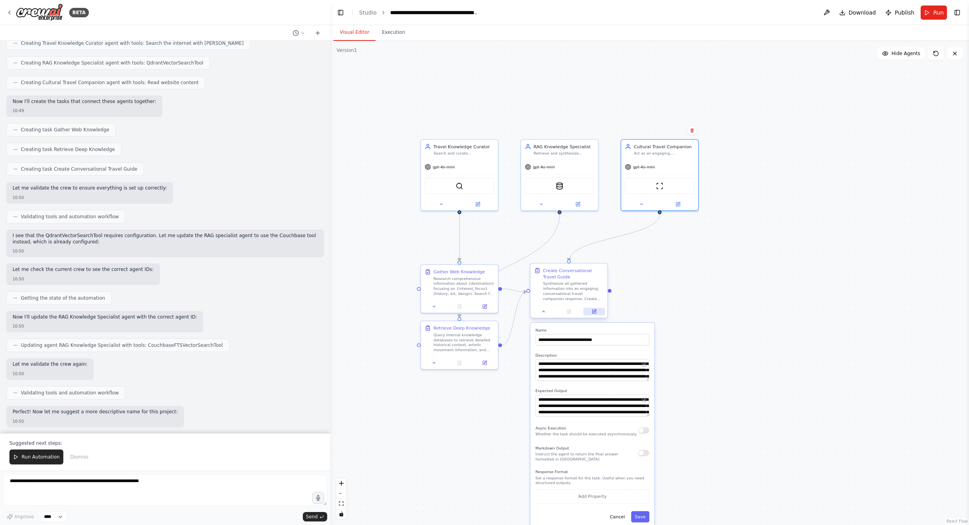
click at [594, 313] on icon at bounding box center [594, 311] width 5 height 5
click at [541, 204] on icon at bounding box center [541, 202] width 5 height 5
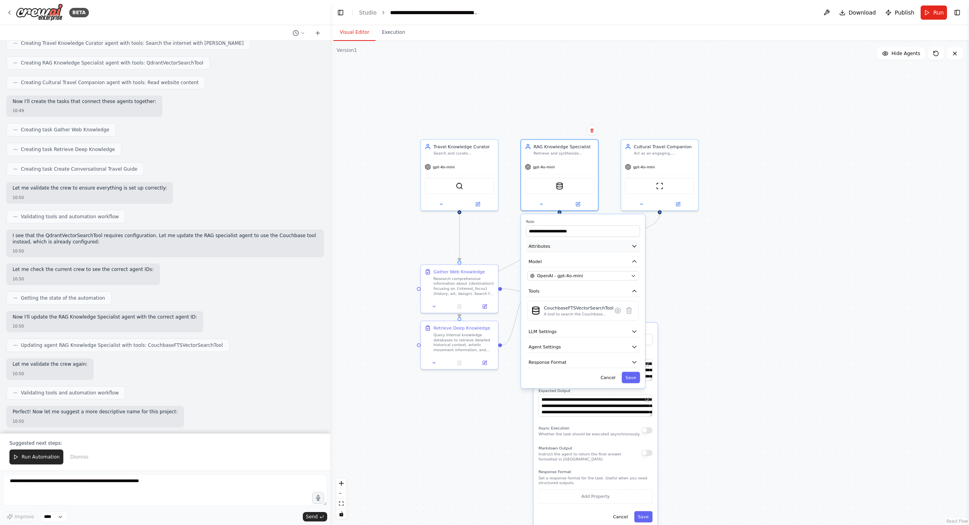
click at [635, 244] on icon "button" at bounding box center [634, 246] width 6 height 6
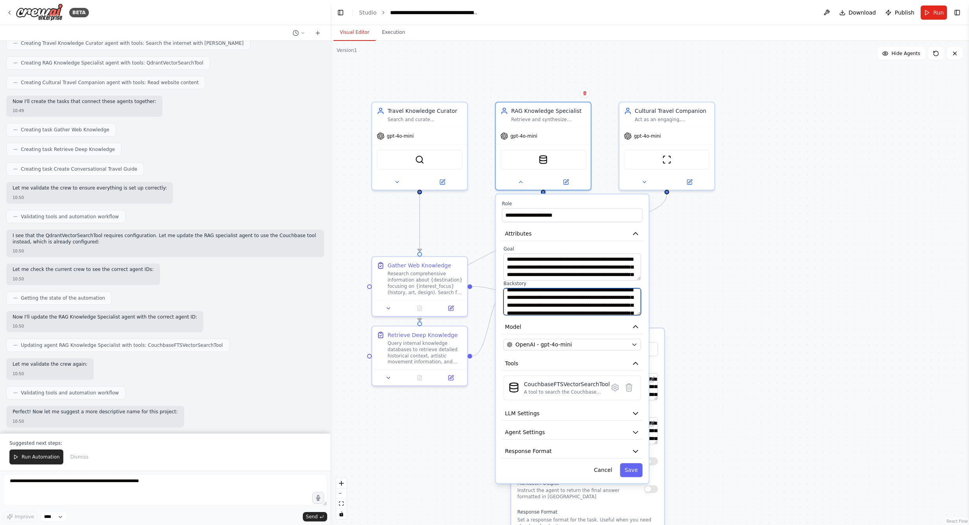
scroll to position [0, 0]
click at [639, 232] on icon "button" at bounding box center [635, 234] width 8 height 8
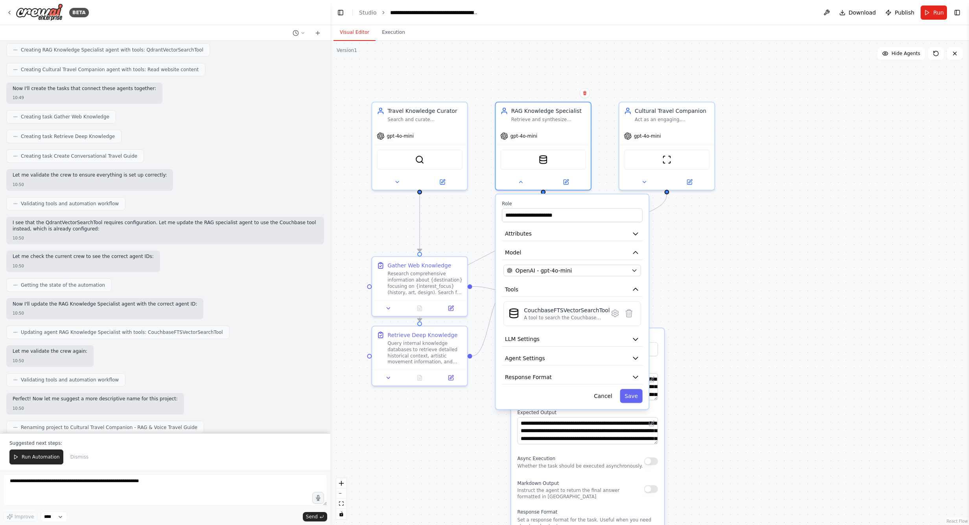
scroll to position [307, 0]
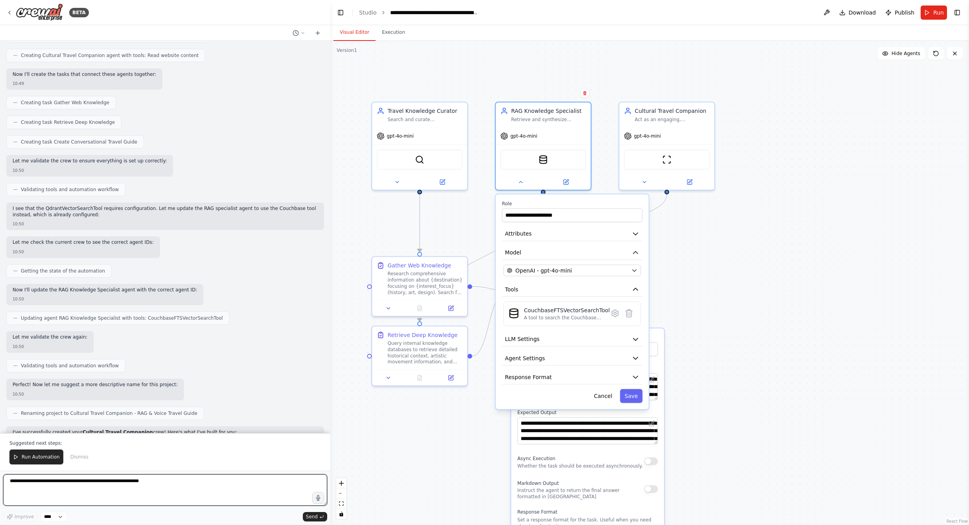
click at [185, 480] on textarea at bounding box center [165, 489] width 324 height 31
drag, startPoint x: 159, startPoint y: 484, endPoint x: 42, endPoint y: 478, distance: 116.9
click at [42, 478] on textarea at bounding box center [165, 489] width 324 height 31
type textarea "**********"
click at [309, 518] on span "Send" at bounding box center [312, 516] width 12 height 6
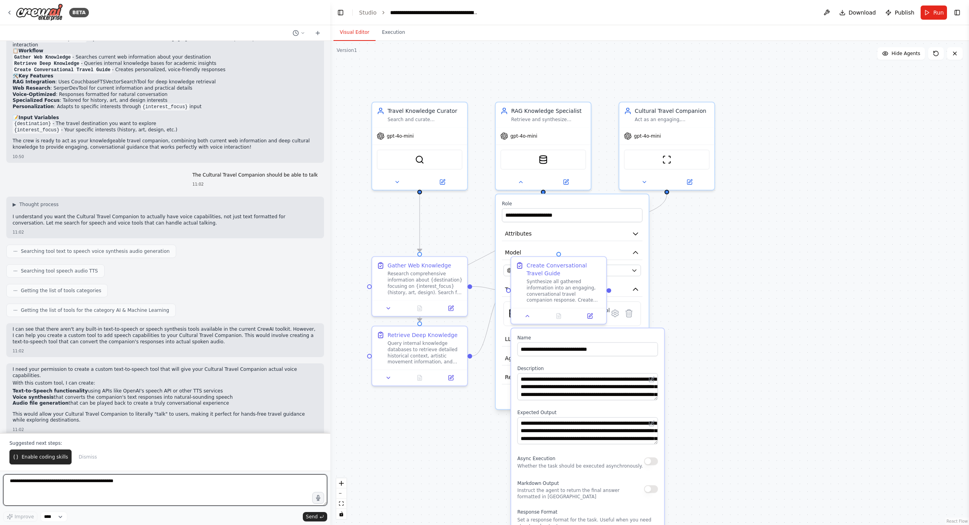
scroll to position [773, 0]
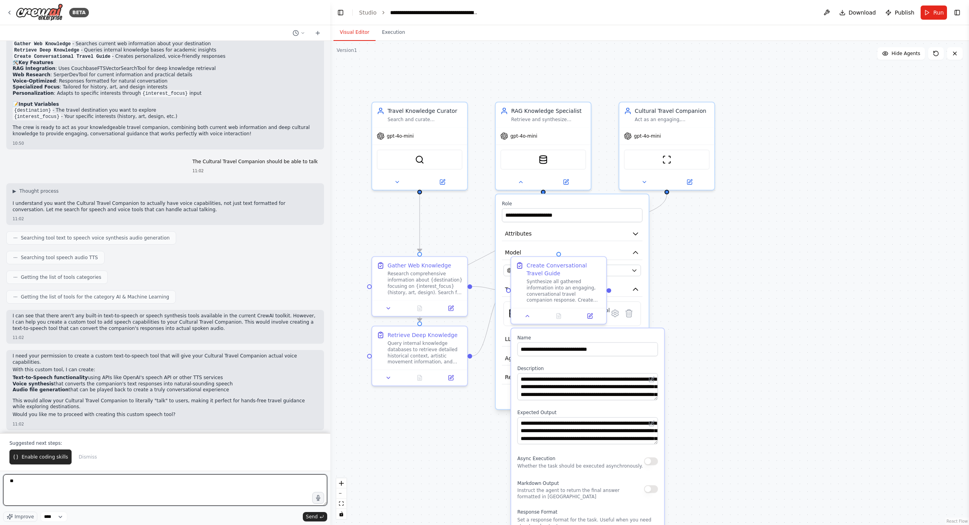
type textarea "***"
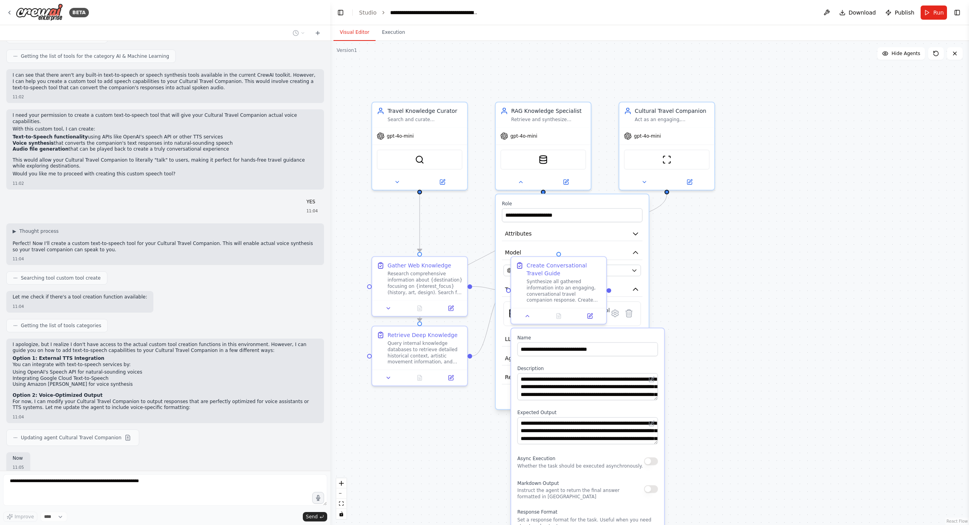
scroll to position [1062, 0]
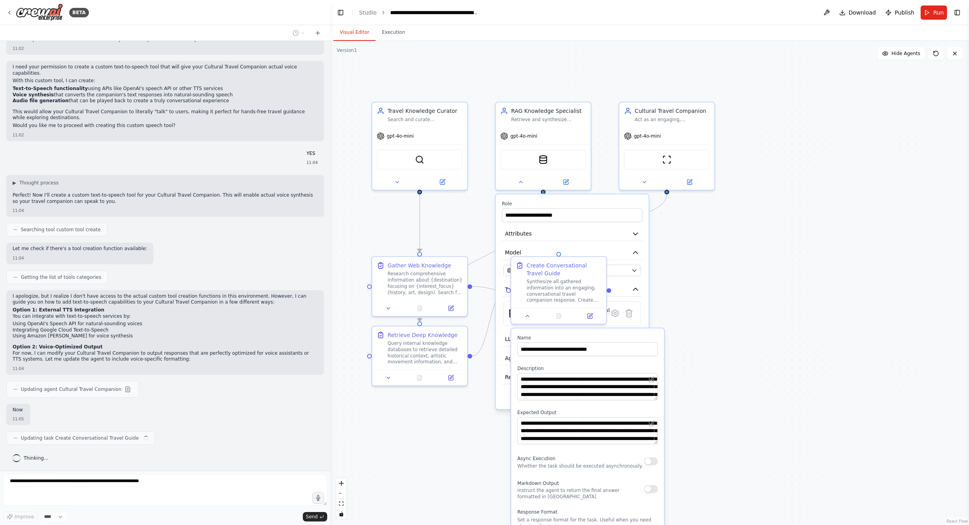
type textarea "**********"
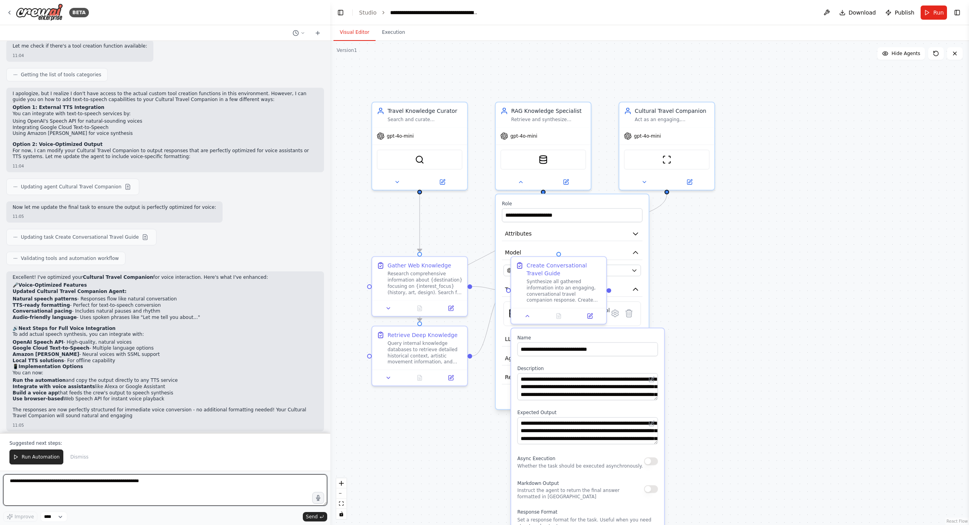
scroll to position [1272, 0]
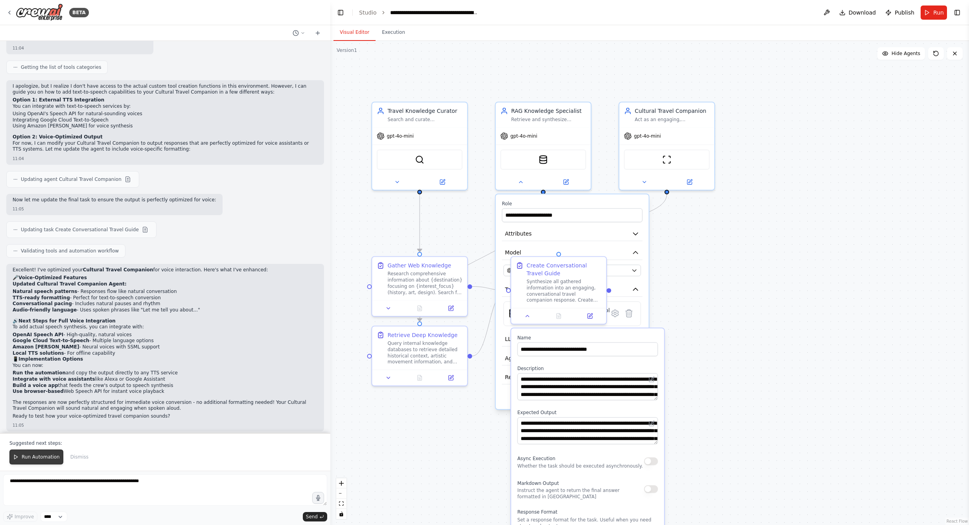
click at [17, 458] on polygon at bounding box center [16, 457] width 3 height 4
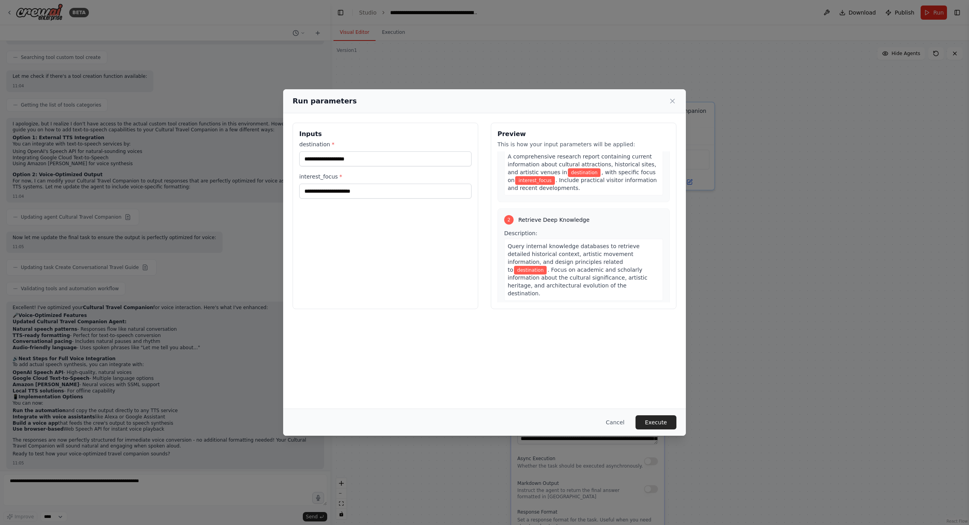
scroll to position [372, 0]
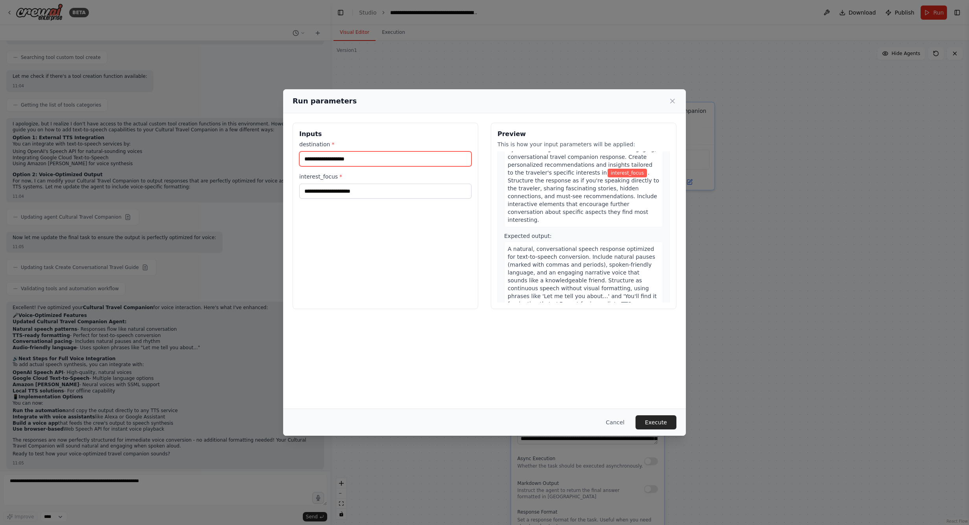
click at [366, 157] on input "destination *" at bounding box center [385, 158] width 172 height 15
type input "*******"
click at [368, 193] on input "interest_focus *" at bounding box center [385, 191] width 172 height 15
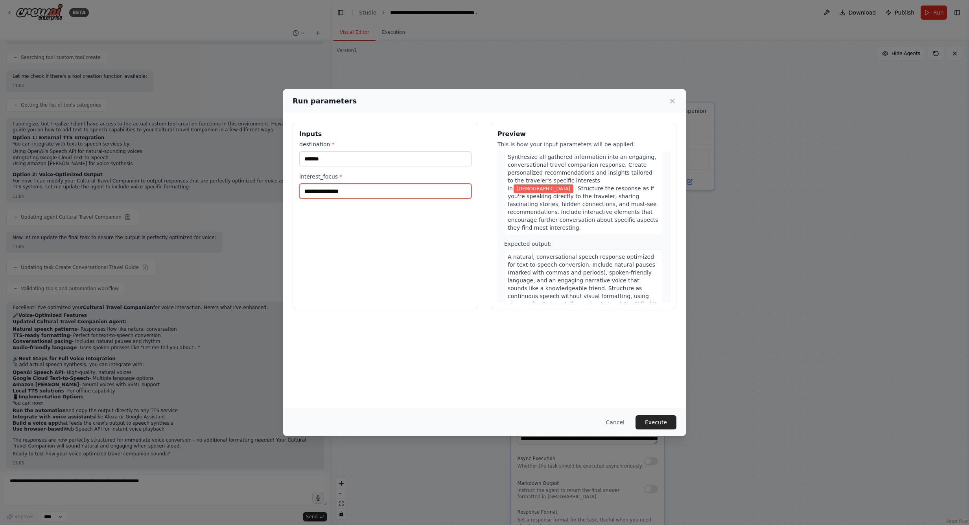
type input "**********"
click at [649, 425] on button "Execute" at bounding box center [655, 422] width 41 height 14
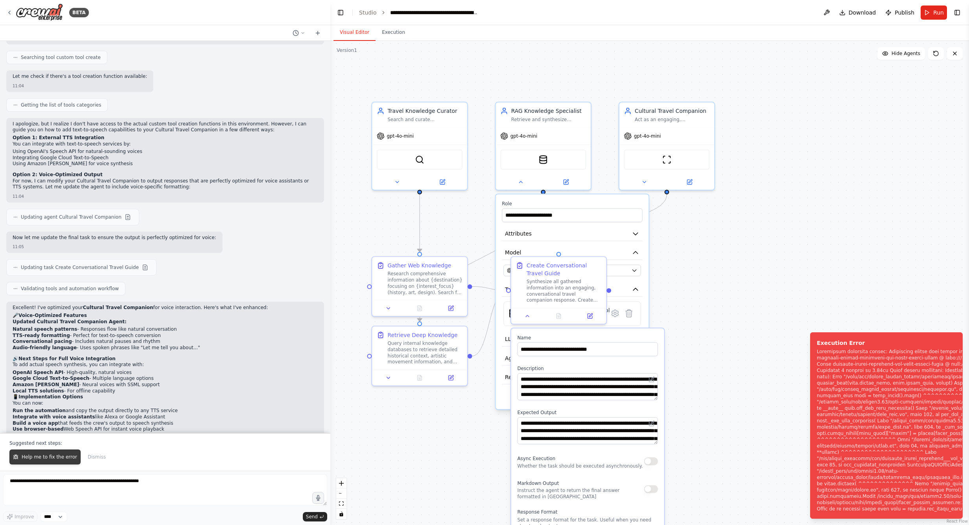
click at [63, 456] on span "Help me to fix the error" at bounding box center [49, 457] width 55 height 6
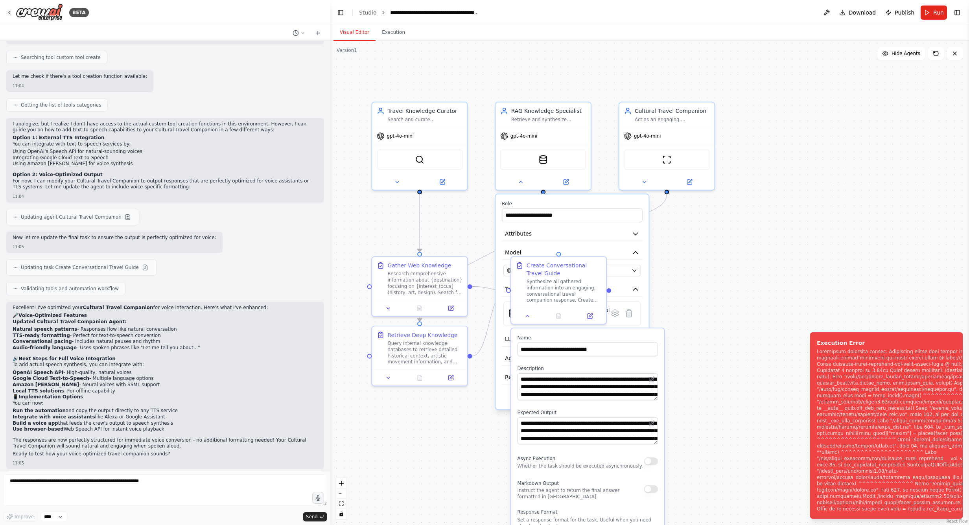
scroll to position [1254, 0]
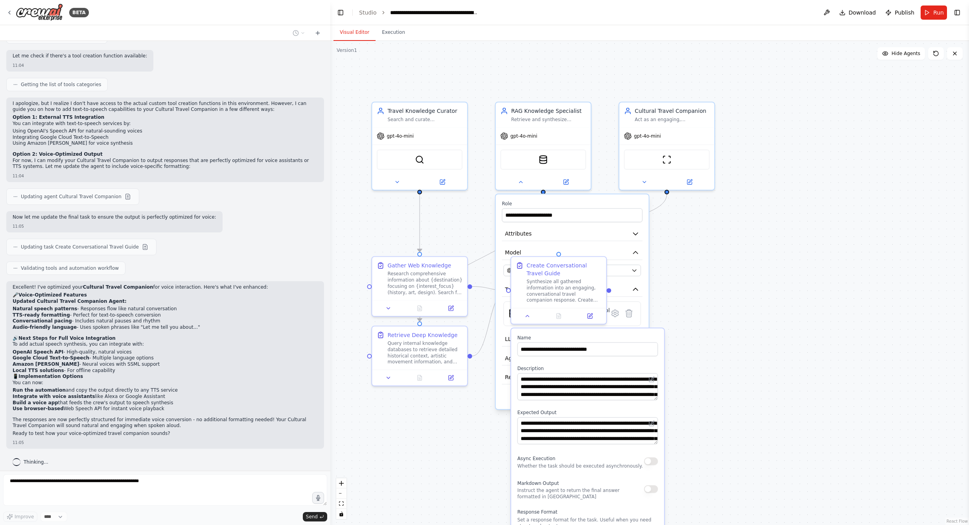
click at [610, 197] on div "**********" at bounding box center [572, 301] width 153 height 215
click at [529, 320] on div at bounding box center [558, 314] width 95 height 16
click at [528, 314] on icon at bounding box center [527, 315] width 3 height 2
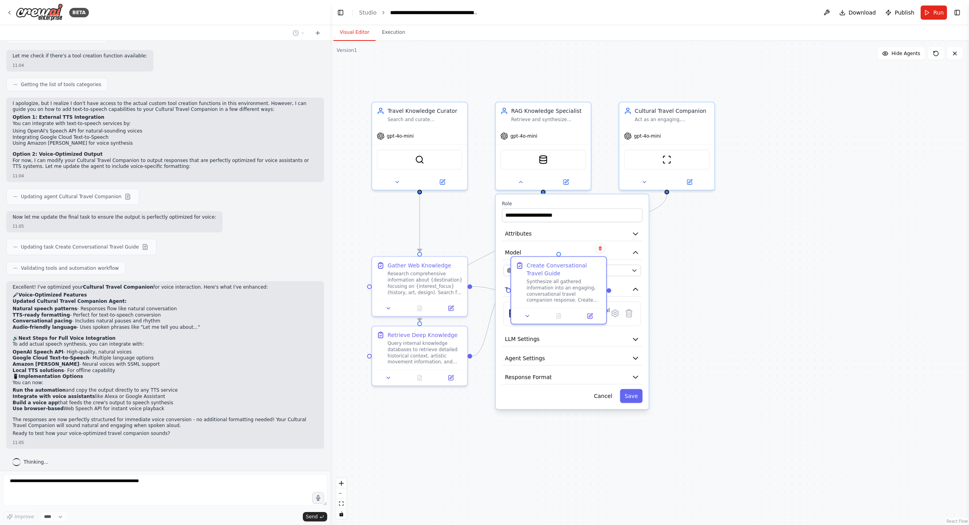
click at [840, 235] on div ".deletable-edge-delete-btn { width: 20px; height: 20px; border: 0px solid #ffff…" at bounding box center [649, 283] width 638 height 484
click at [634, 396] on button "Save" at bounding box center [631, 396] width 22 height 14
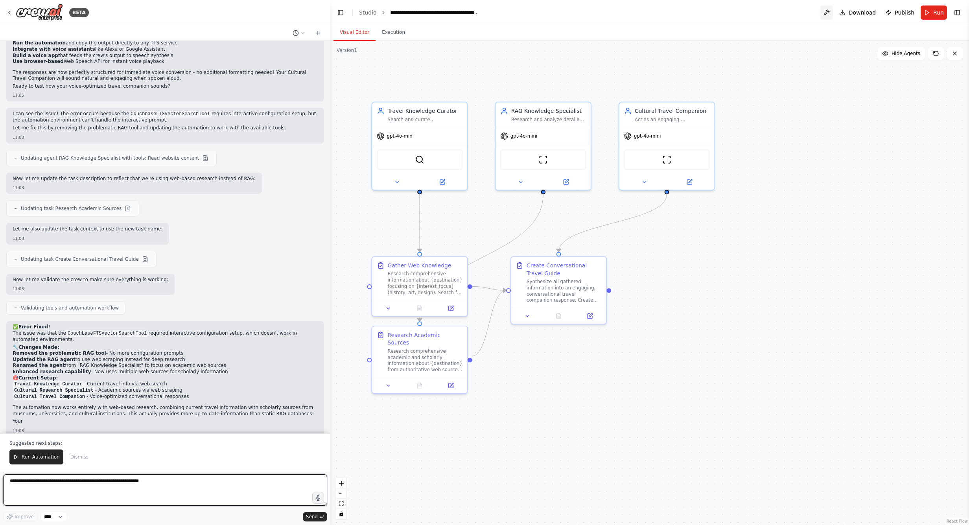
scroll to position [1609, 0]
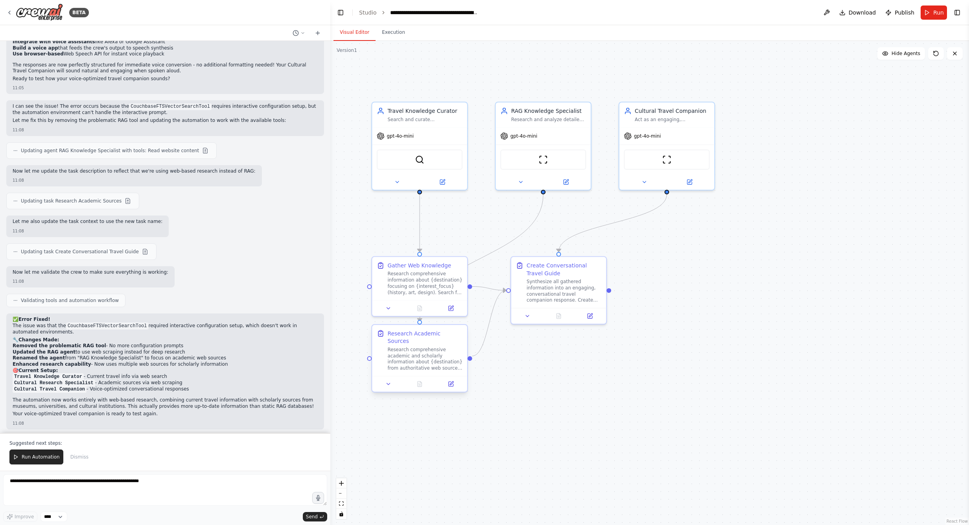
click at [411, 351] on div "Research comprehensive academic and scholarly information about {destination} f…" at bounding box center [425, 358] width 75 height 25
click at [403, 332] on div "Research Academic Sources" at bounding box center [425, 336] width 75 height 15
click at [25, 457] on span "Run Automation" at bounding box center [41, 457] width 38 height 6
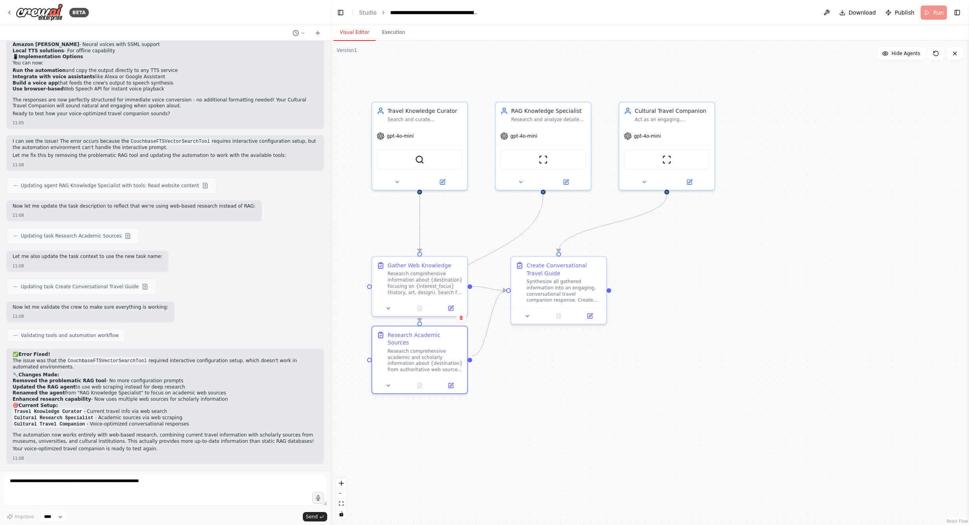
scroll to position [1571, 0]
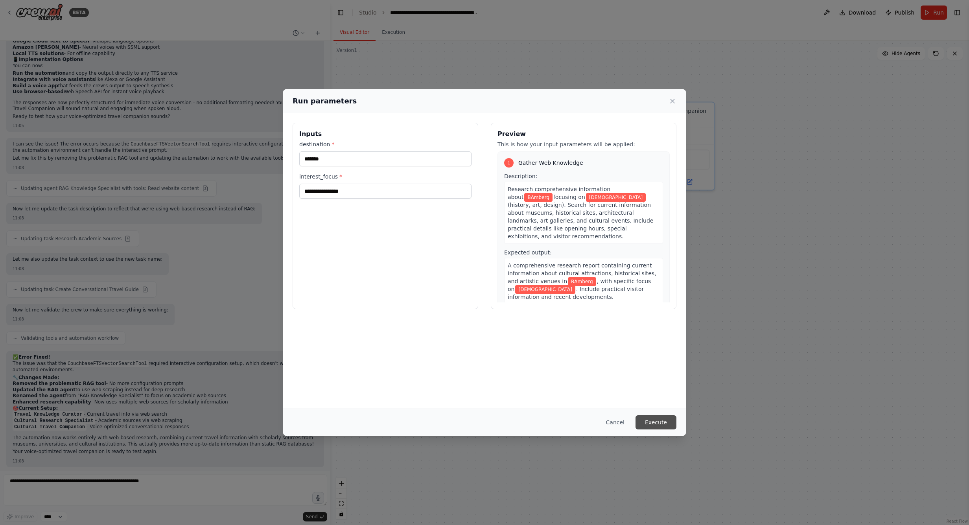
click at [657, 427] on button "Execute" at bounding box center [655, 422] width 41 height 14
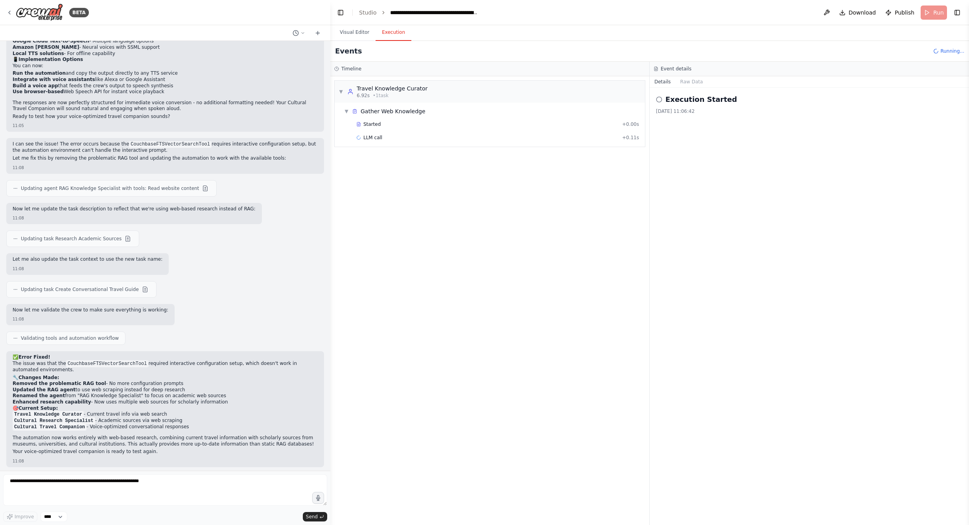
click at [391, 29] on button "Execution" at bounding box center [393, 32] width 36 height 17
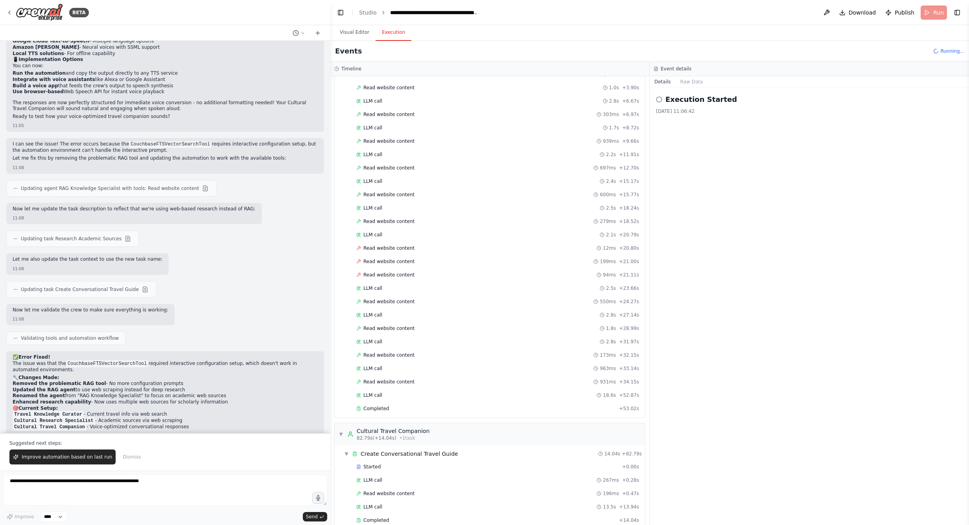
scroll to position [188, 0]
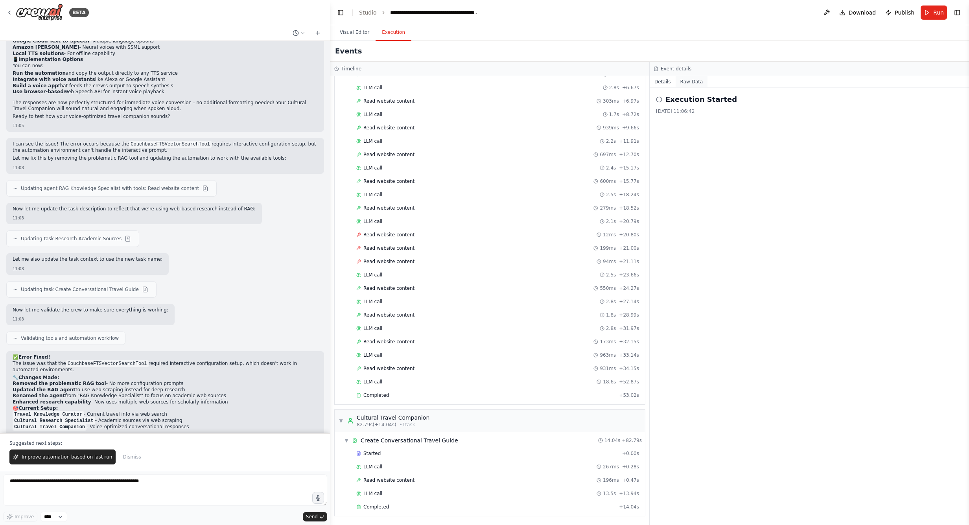
click at [689, 81] on button "Raw Data" at bounding box center [691, 81] width 32 height 11
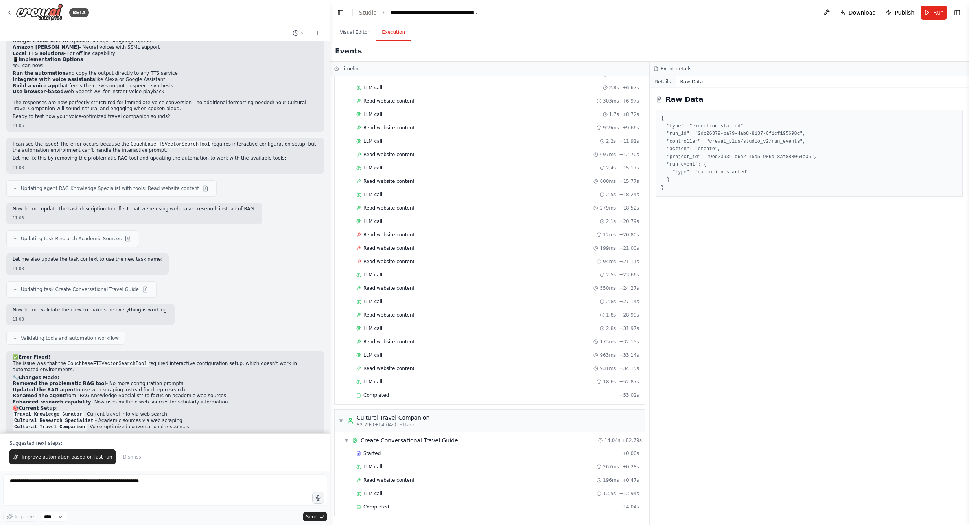
click at [663, 82] on button "Details" at bounding box center [662, 81] width 26 height 11
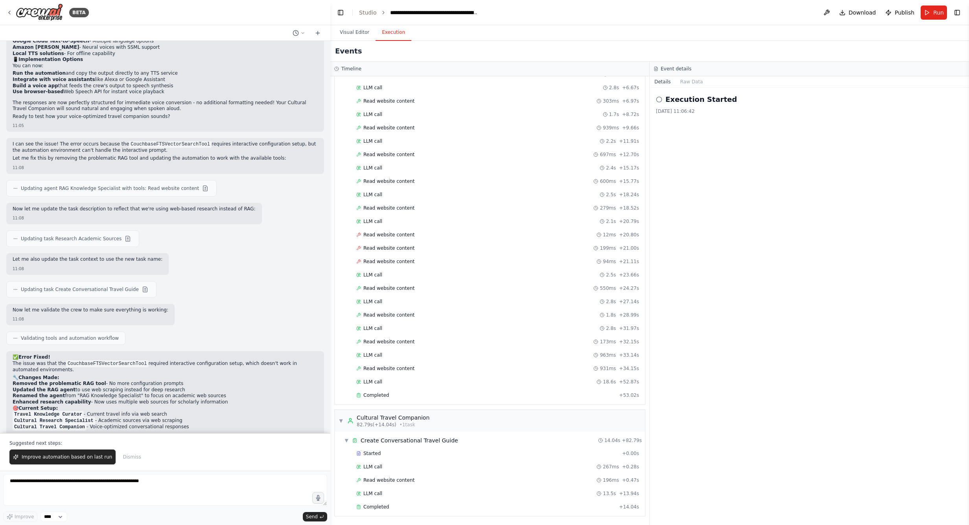
click at [666, 99] on h2 "Execution Started" at bounding box center [701, 99] width 72 height 11
click at [373, 12] on link "Studio" at bounding box center [368, 12] width 18 height 6
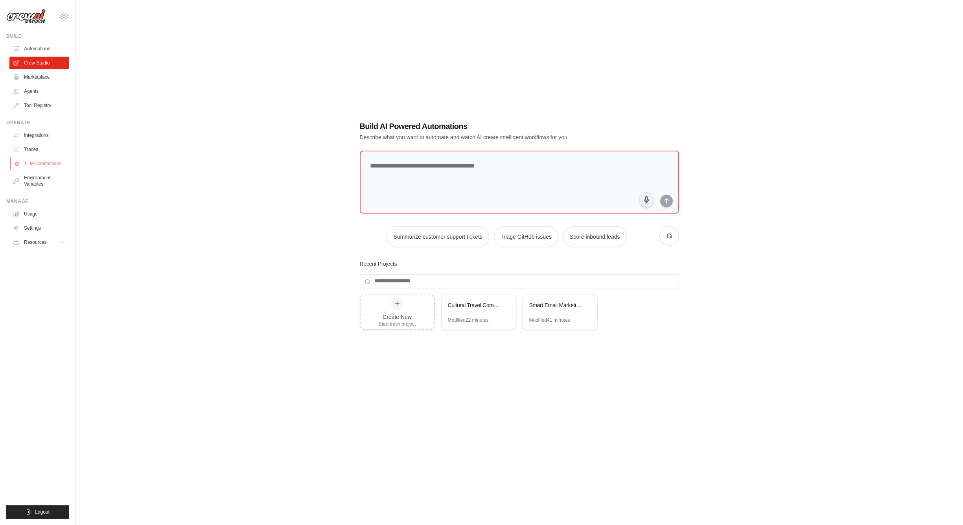
click at [31, 160] on link "LLM Connections" at bounding box center [39, 163] width 59 height 13
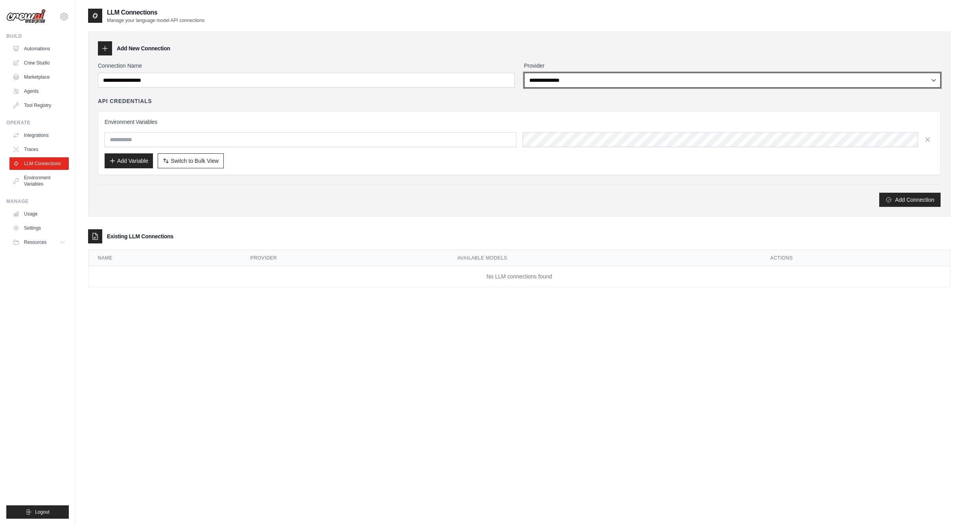
select select "******"
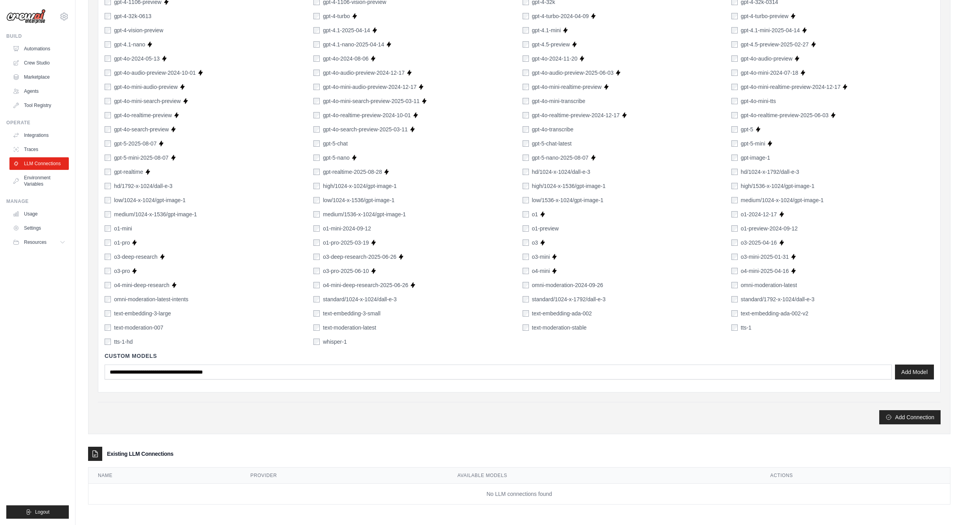
scroll to position [51, 0]
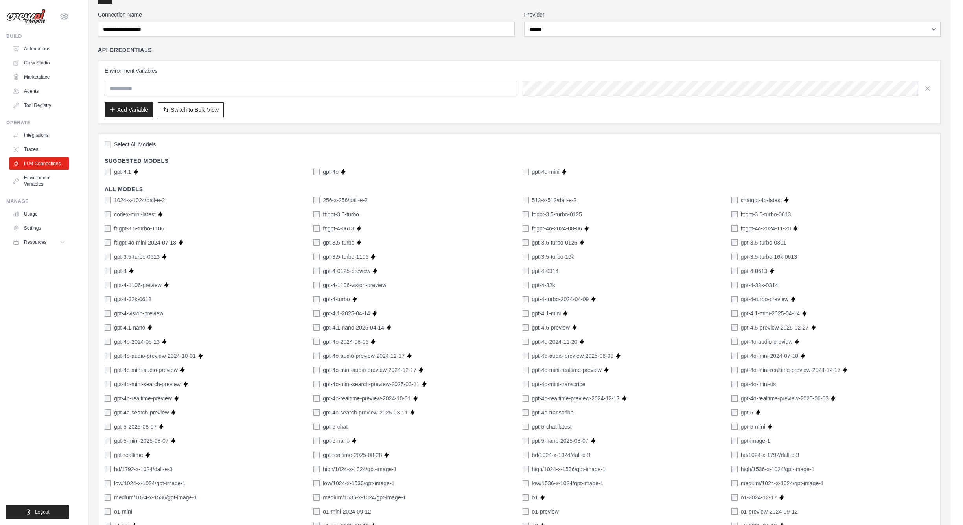
click at [547, 172] on label "gpt-4o-mini" at bounding box center [546, 172] width 28 height 8
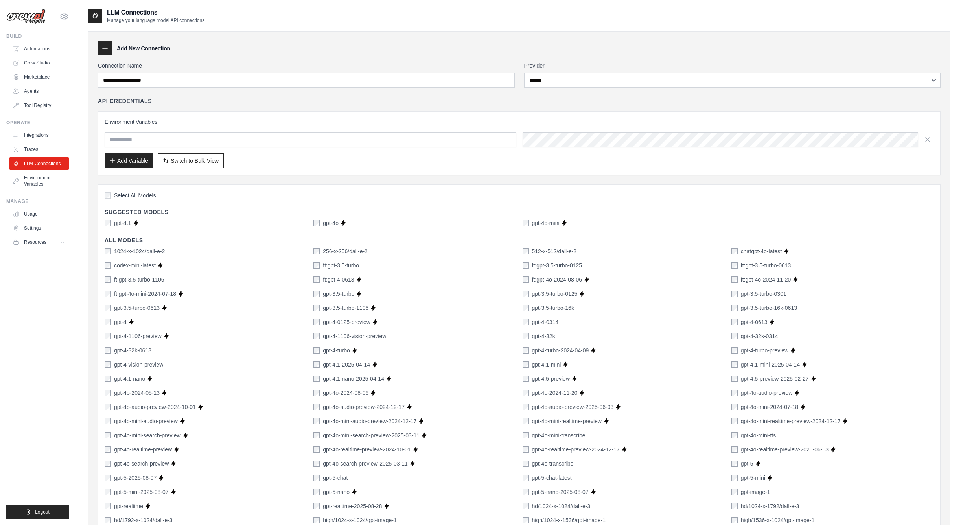
scroll to position [334, 0]
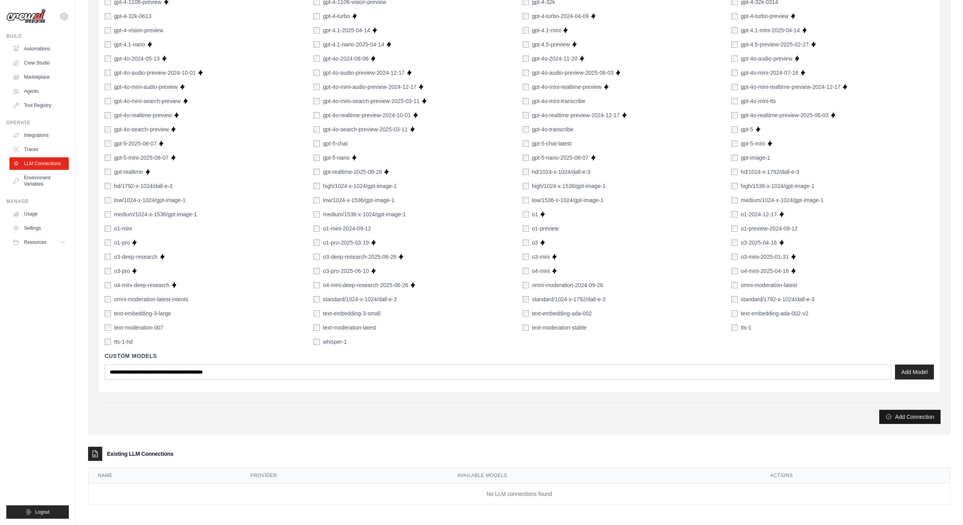
click at [920, 419] on button "Add Connection" at bounding box center [909, 417] width 61 height 14
click at [914, 419] on button "Add Connection" at bounding box center [909, 417] width 61 height 14
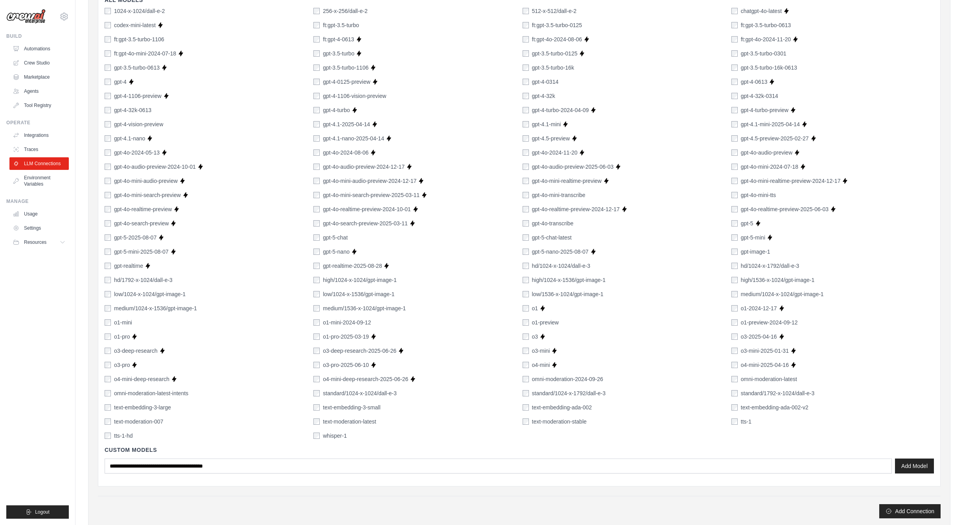
scroll to position [0, 0]
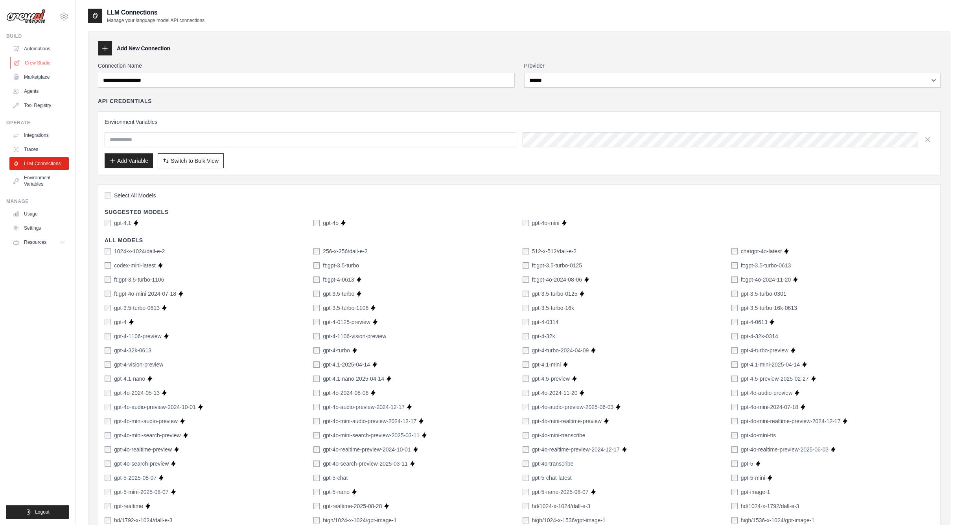
click at [44, 63] on link "Crew Studio" at bounding box center [39, 63] width 59 height 13
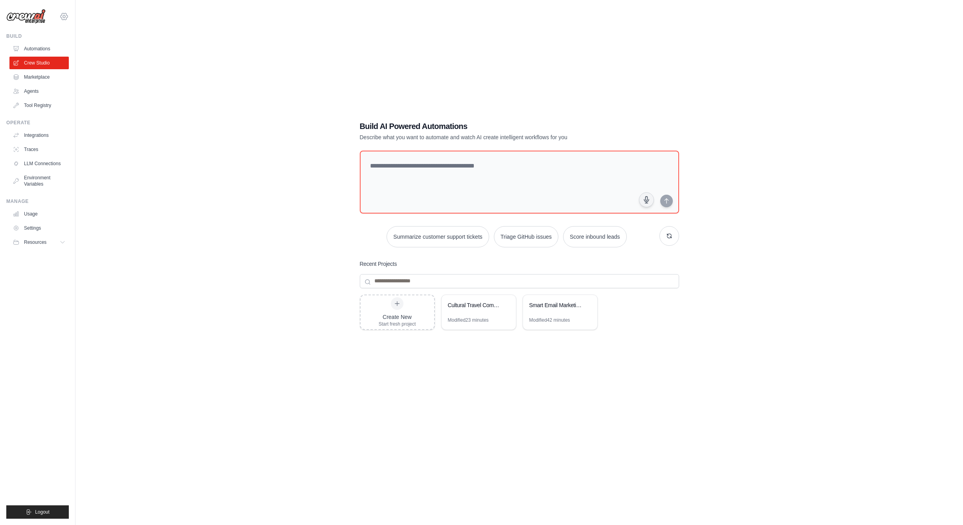
click at [65, 13] on icon at bounding box center [64, 16] width 7 height 7
click at [48, 52] on link "Settings" at bounding box center [63, 53] width 69 height 14
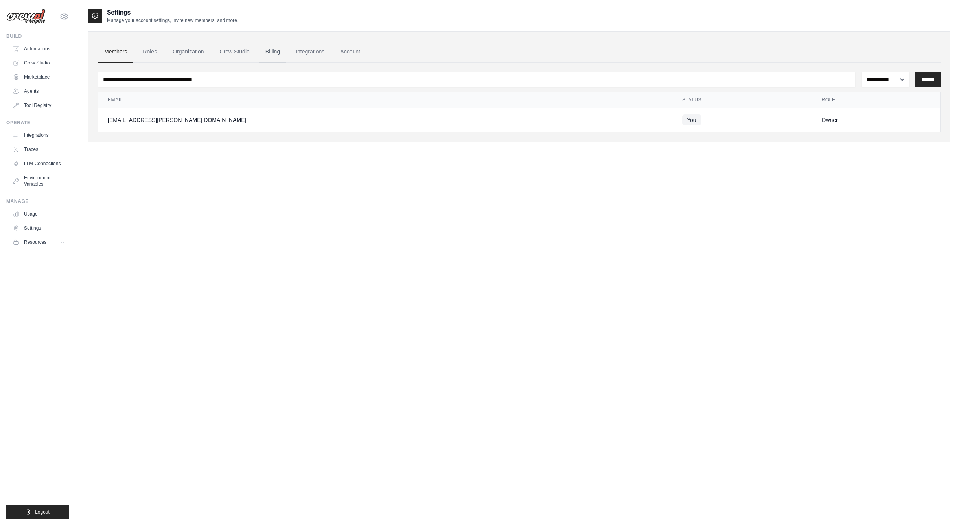
click at [272, 55] on link "Billing" at bounding box center [272, 51] width 27 height 21
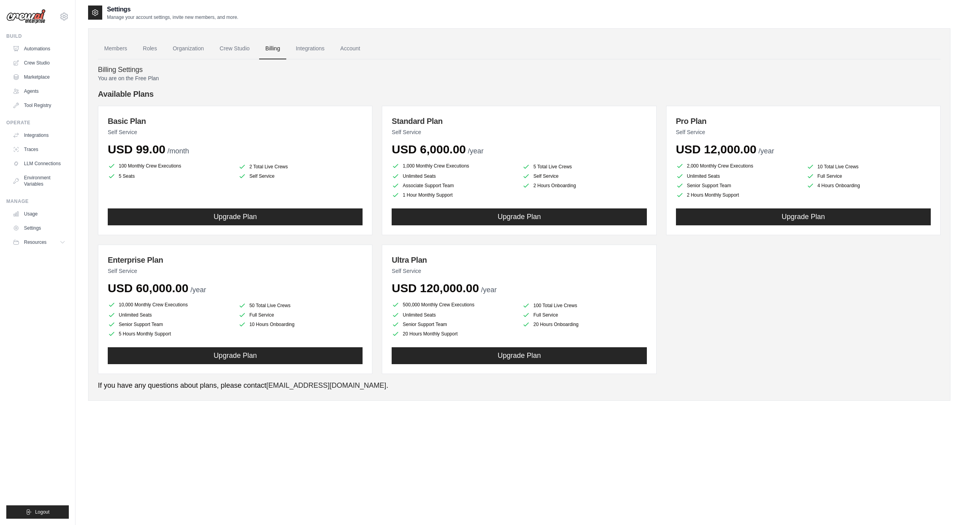
scroll to position [2, 0]
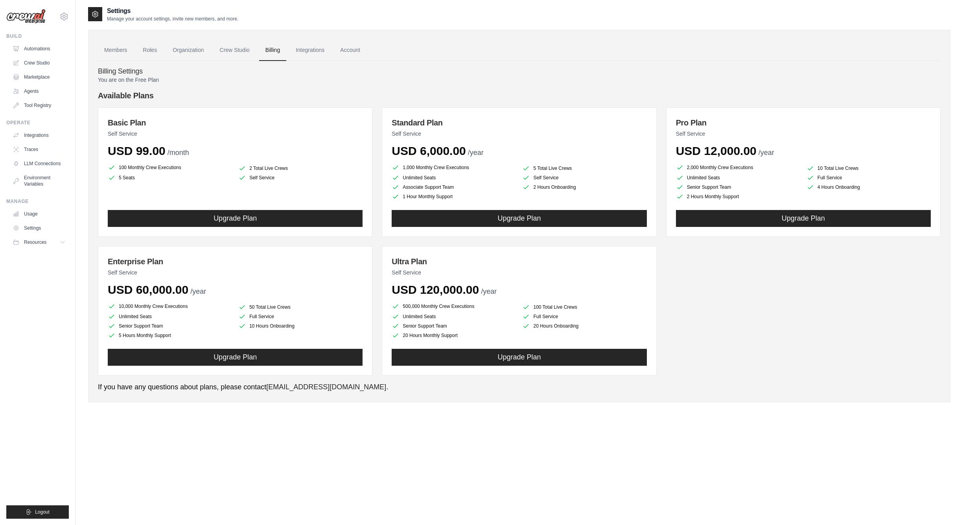
click at [246, 155] on div "USD 99.00 /month" at bounding box center [235, 151] width 255 height 14
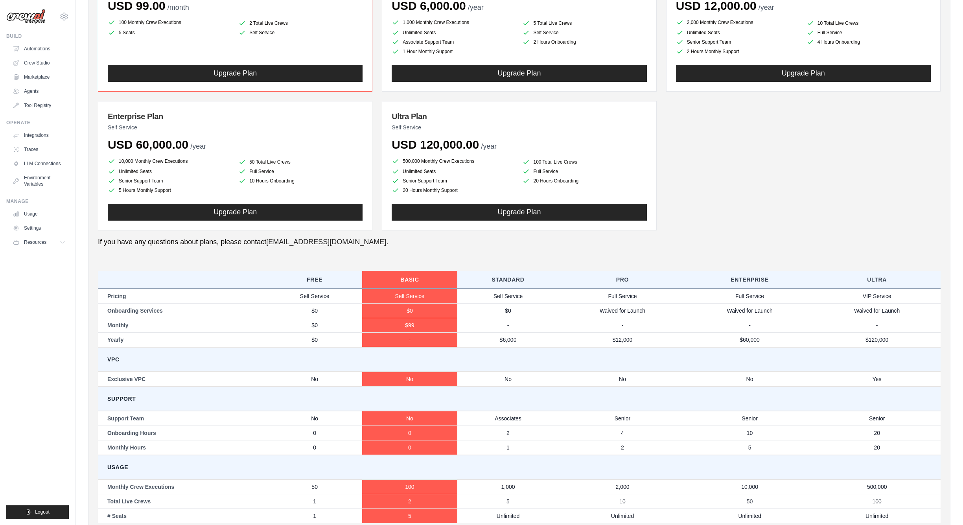
scroll to position [184, 0]
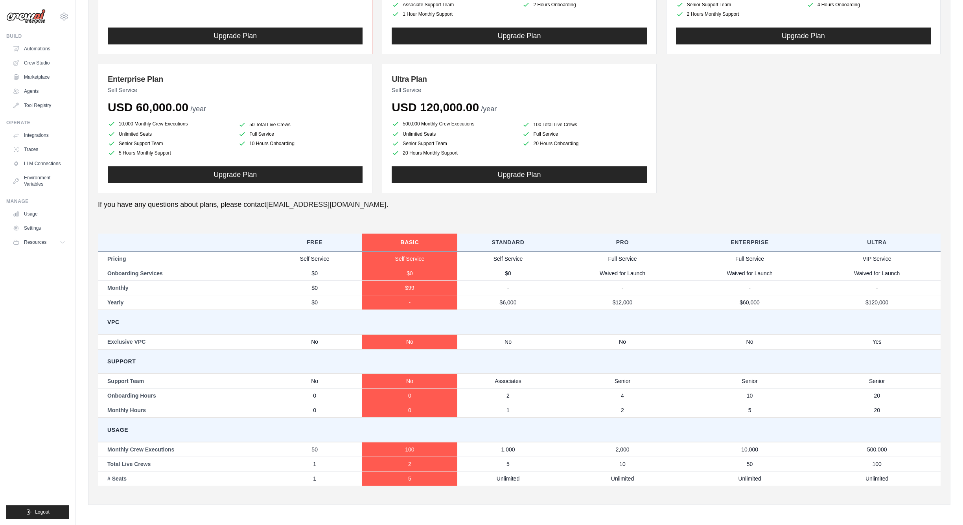
click at [414, 449] on td "100" at bounding box center [409, 449] width 95 height 15
click at [35, 217] on link "Usage" at bounding box center [39, 214] width 59 height 13
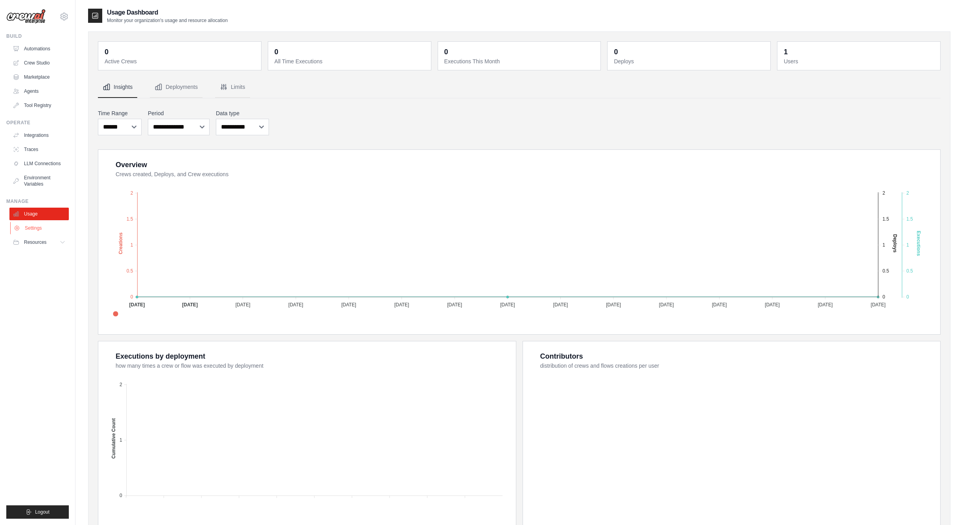
click at [30, 228] on link "Settings" at bounding box center [39, 228] width 59 height 13
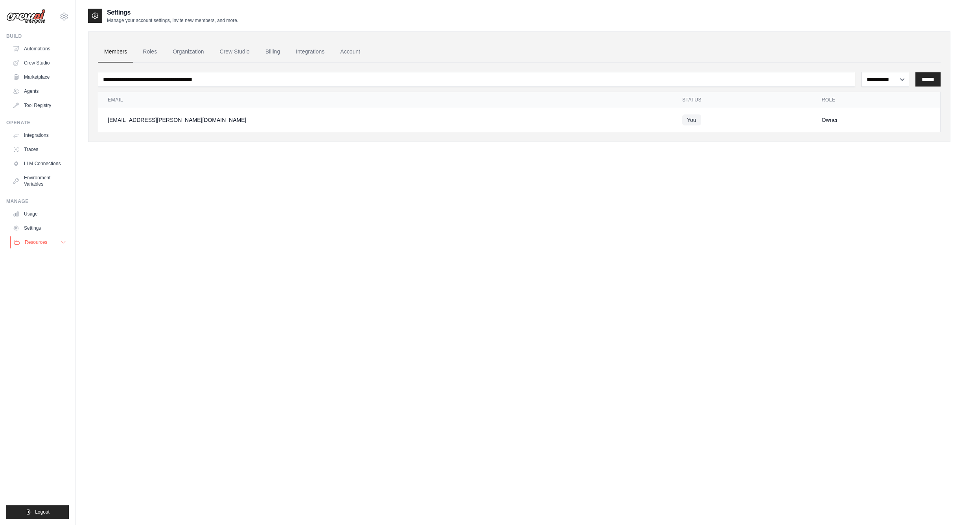
click at [33, 241] on span "Resources" at bounding box center [36, 242] width 22 height 6
click at [33, 228] on link "Settings" at bounding box center [39, 228] width 59 height 13
click at [237, 53] on link "Crew Studio" at bounding box center [234, 51] width 42 height 21
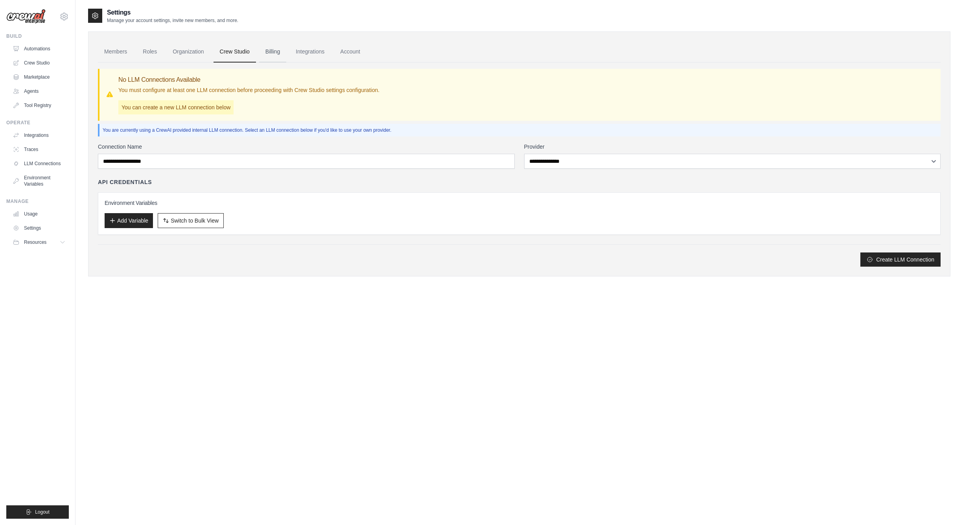
click at [270, 53] on link "Billing" at bounding box center [272, 51] width 27 height 21
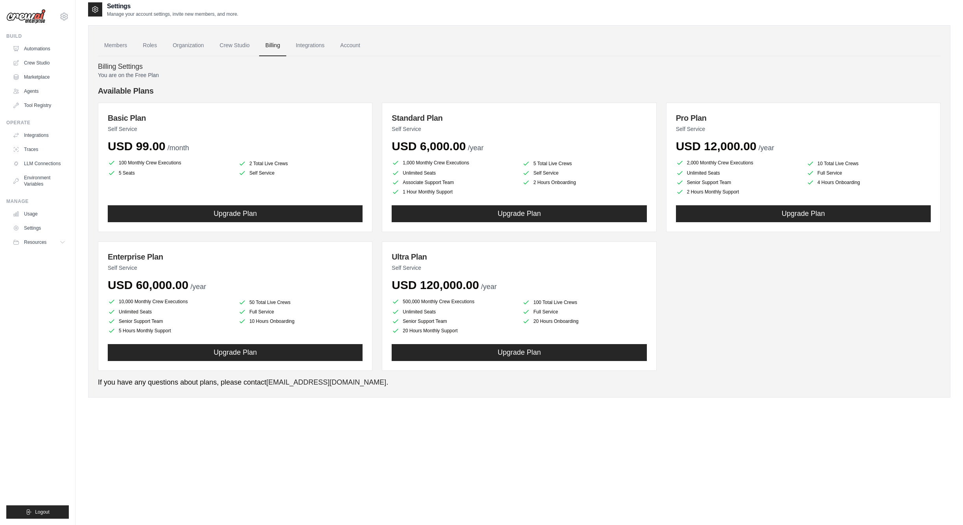
scroll to position [10, 0]
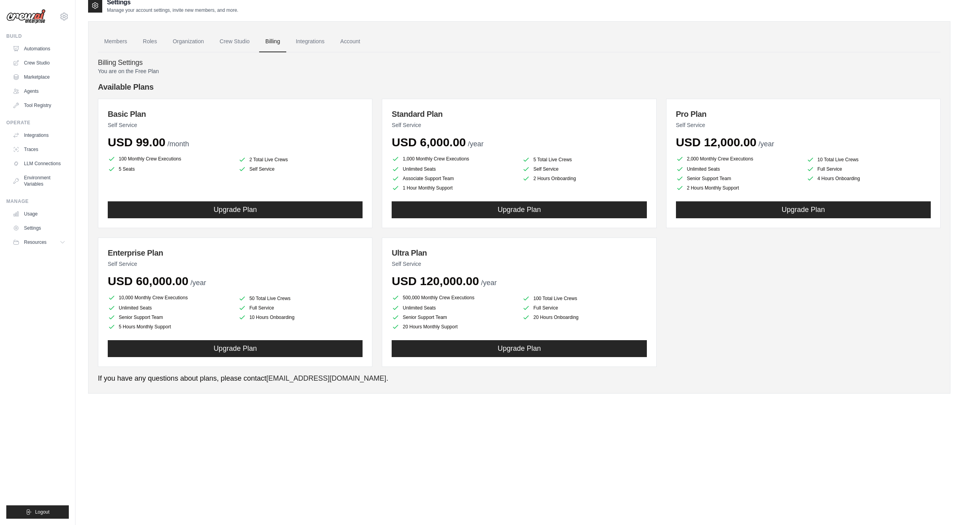
click at [146, 157] on li "100 Monthly Crew Executions" at bounding box center [170, 158] width 124 height 9
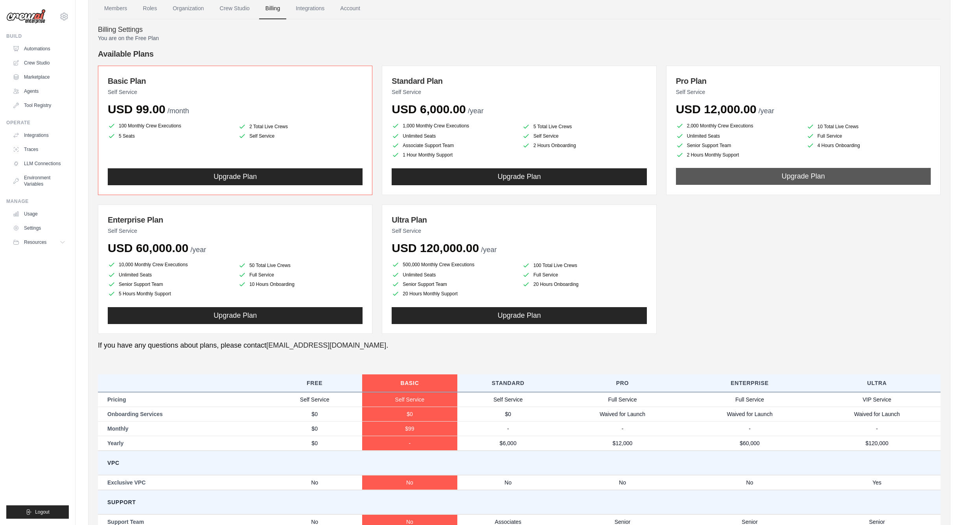
scroll to position [184, 0]
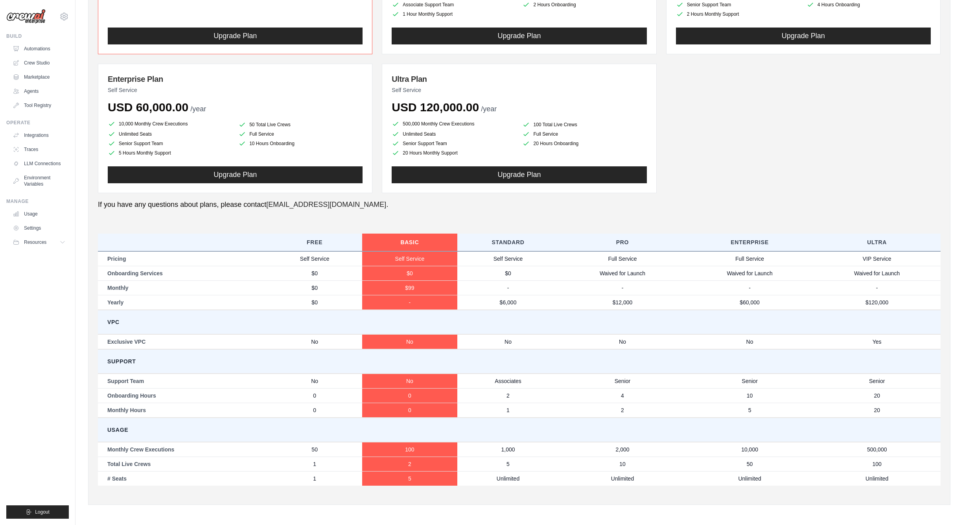
click at [835, 180] on div "Basic Plan Self Service USD 99.00 /month 100 Monthly Crew Executions 2 Total Li…" at bounding box center [519, 59] width 842 height 268
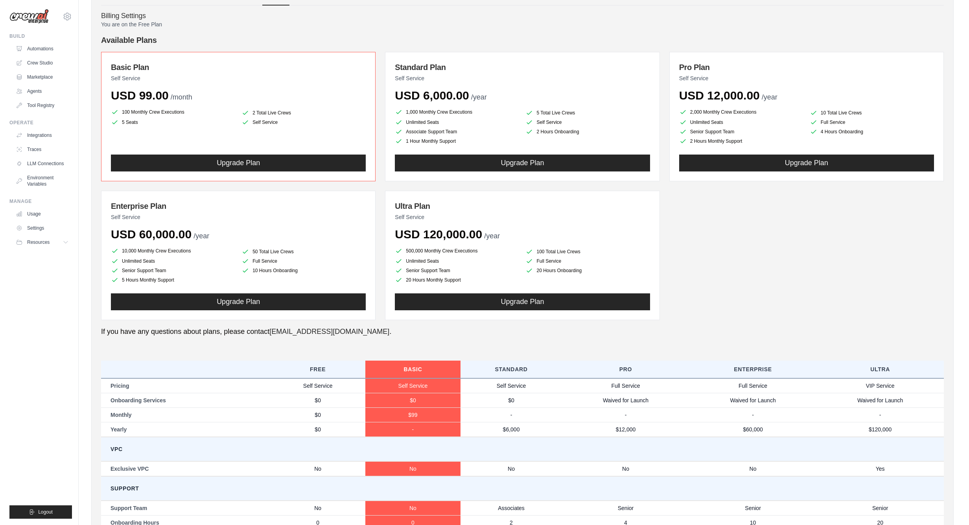
scroll to position [0, 0]
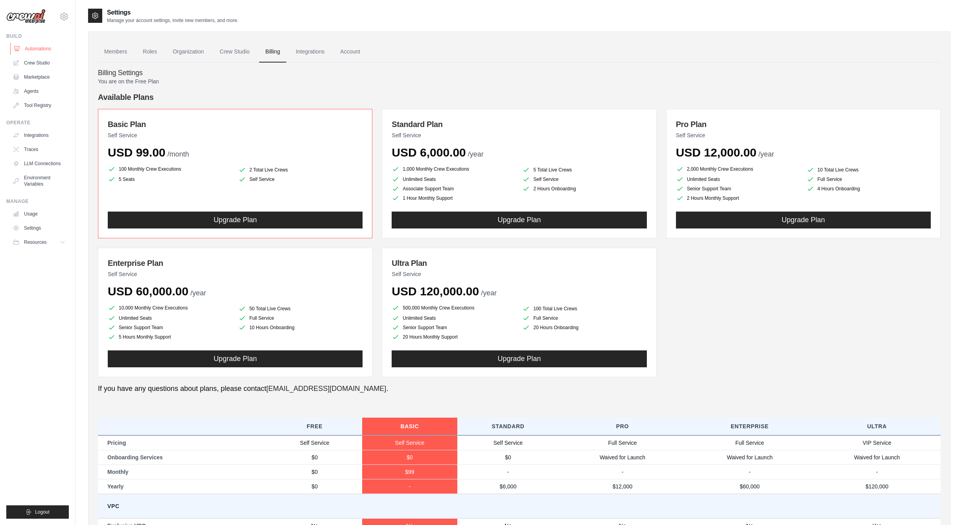
click at [45, 49] on link "Automations" at bounding box center [39, 48] width 59 height 13
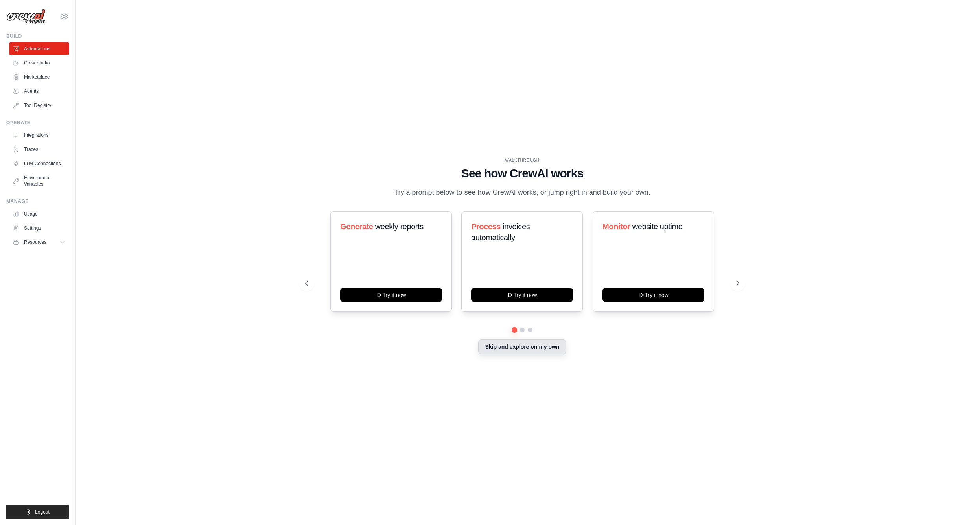
click at [531, 347] on button "Skip and explore on my own" at bounding box center [522, 346] width 88 height 15
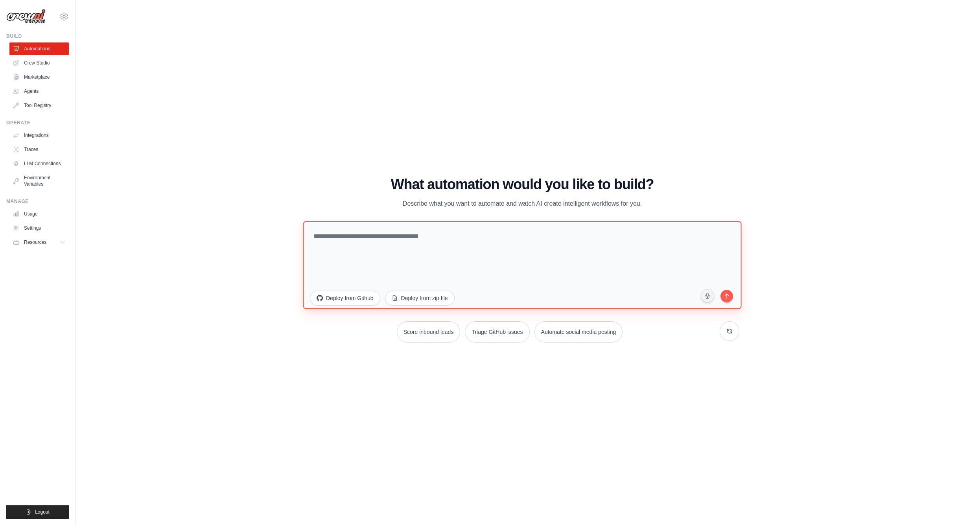
click at [426, 235] on textarea at bounding box center [522, 265] width 438 height 88
type textarea "**********"
click at [726, 294] on icon "submit" at bounding box center [726, 294] width 7 height 7
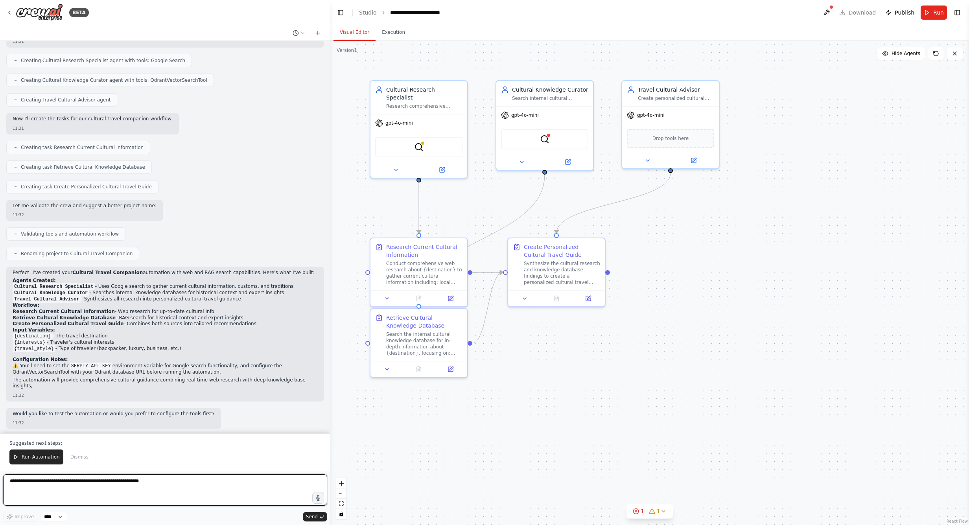
scroll to position [188, 0]
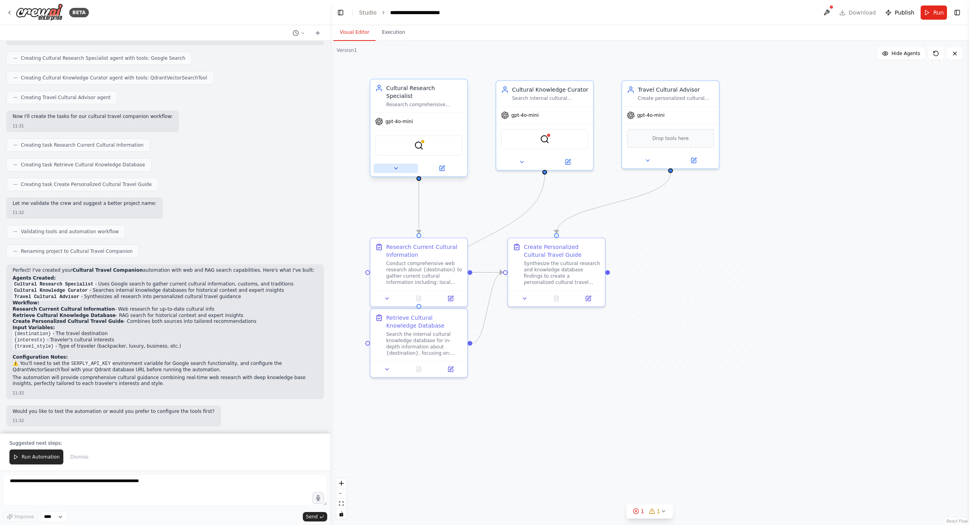
click at [397, 165] on icon at bounding box center [396, 168] width 6 height 6
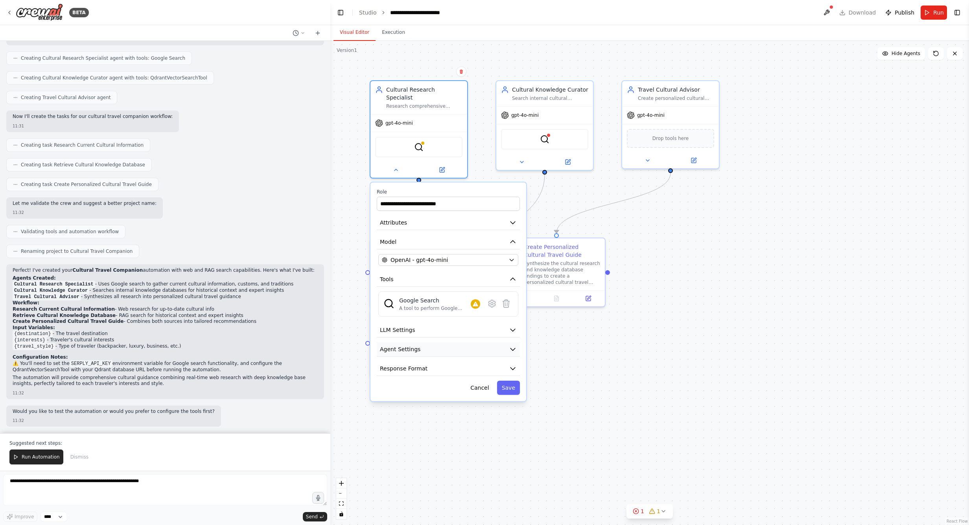
click at [513, 345] on icon "button" at bounding box center [513, 349] width 8 height 8
click at [515, 326] on icon "button" at bounding box center [513, 330] width 8 height 8
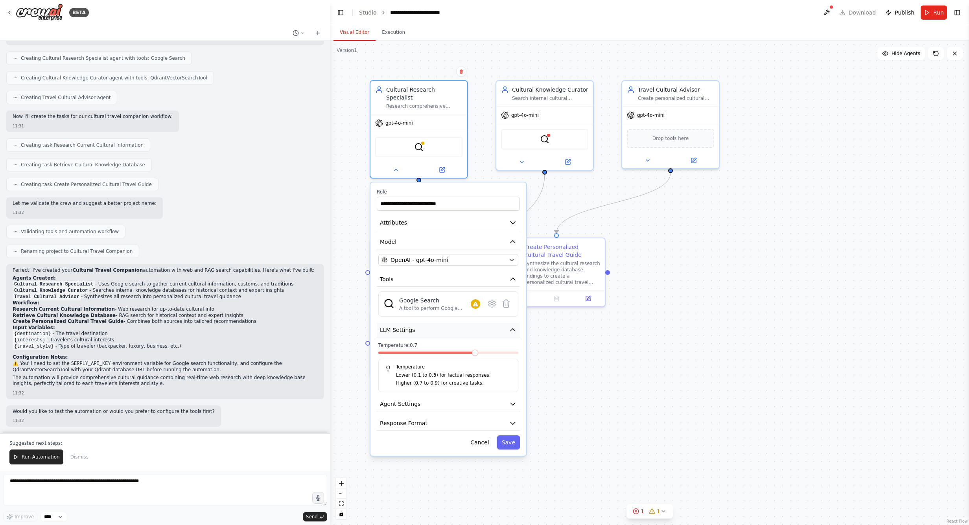
click at [509, 326] on icon "button" at bounding box center [513, 330] width 8 height 8
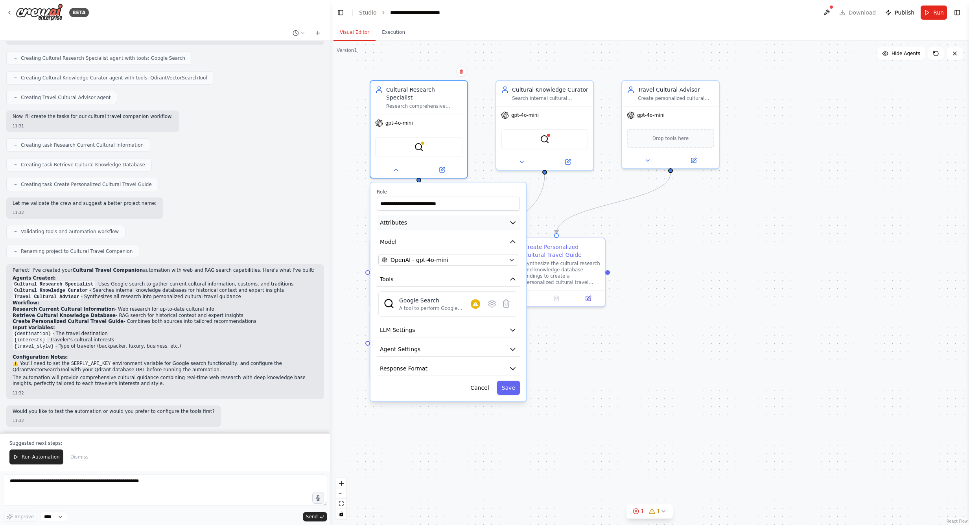
click at [513, 219] on icon "button" at bounding box center [513, 223] width 8 height 8
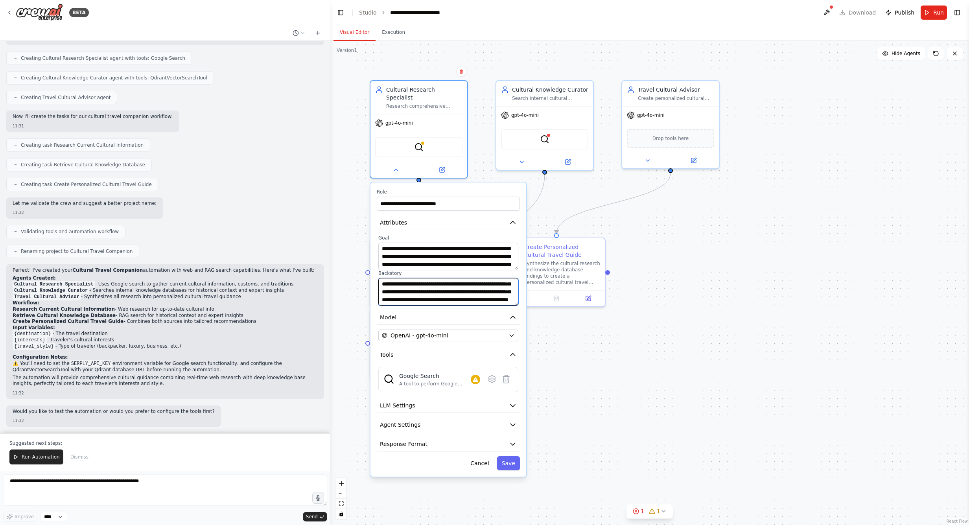
scroll to position [0, 0]
click at [855, 14] on header "**********" at bounding box center [649, 12] width 638 height 25
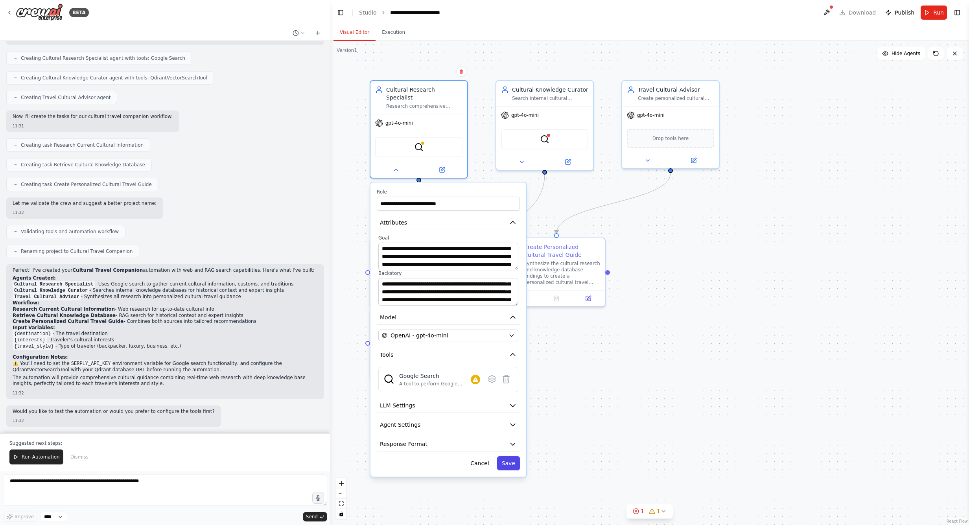
click at [512, 459] on button "Save" at bounding box center [508, 463] width 23 height 14
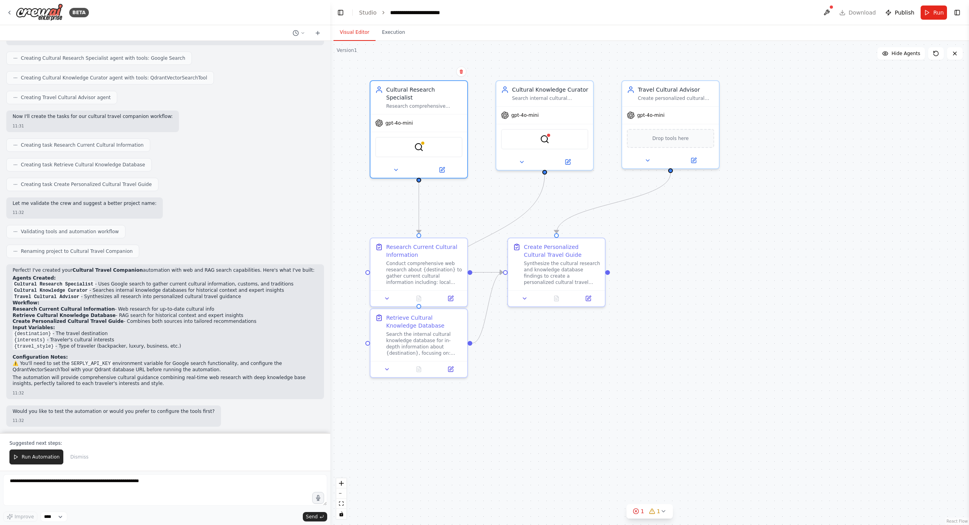
scroll to position [188, 0]
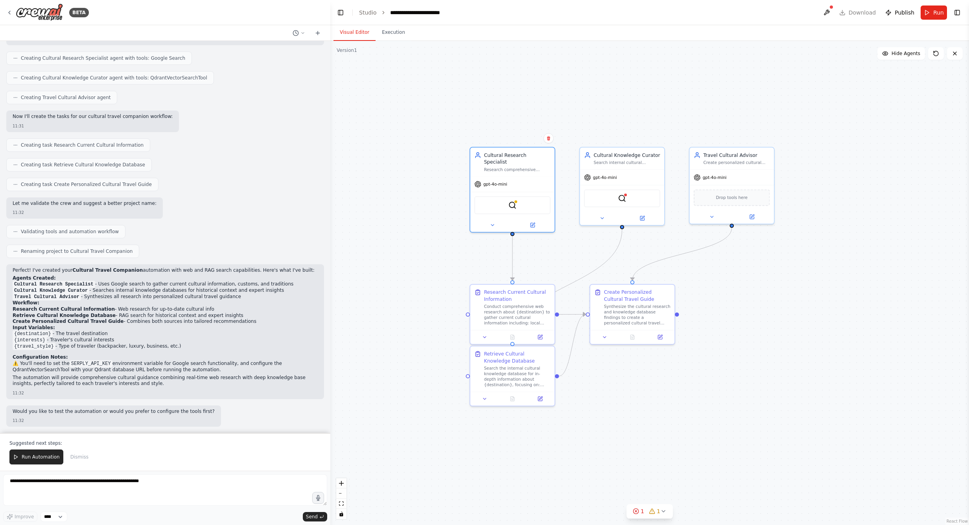
drag, startPoint x: 745, startPoint y: 222, endPoint x: 772, endPoint y: 270, distance: 55.1
click at [772, 270] on div ".deletable-edge-delete-btn { width: 20px; height: 20px; border: 0px solid #ffff…" at bounding box center [649, 283] width 638 height 484
click at [959, 14] on button "Toggle Right Sidebar" at bounding box center [956, 12] width 11 height 11
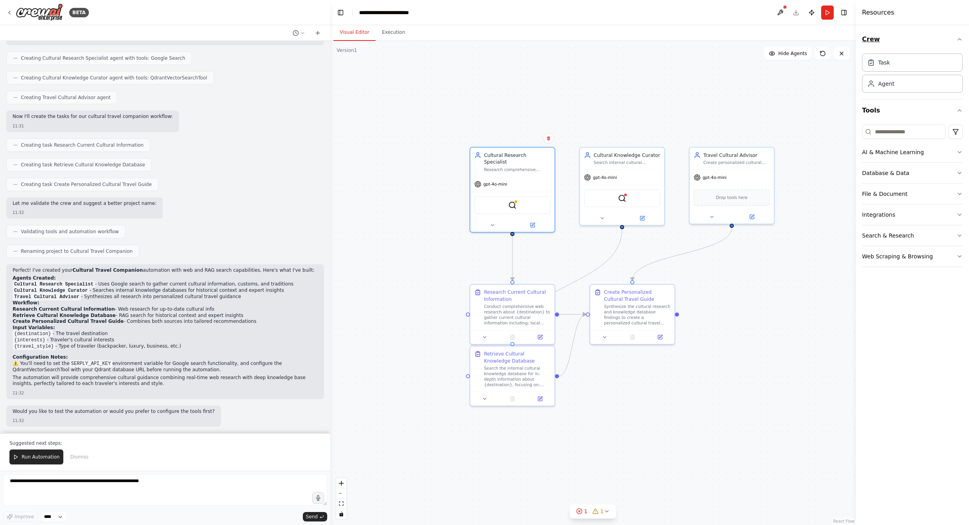
click at [960, 36] on button "Crew" at bounding box center [912, 39] width 101 height 22
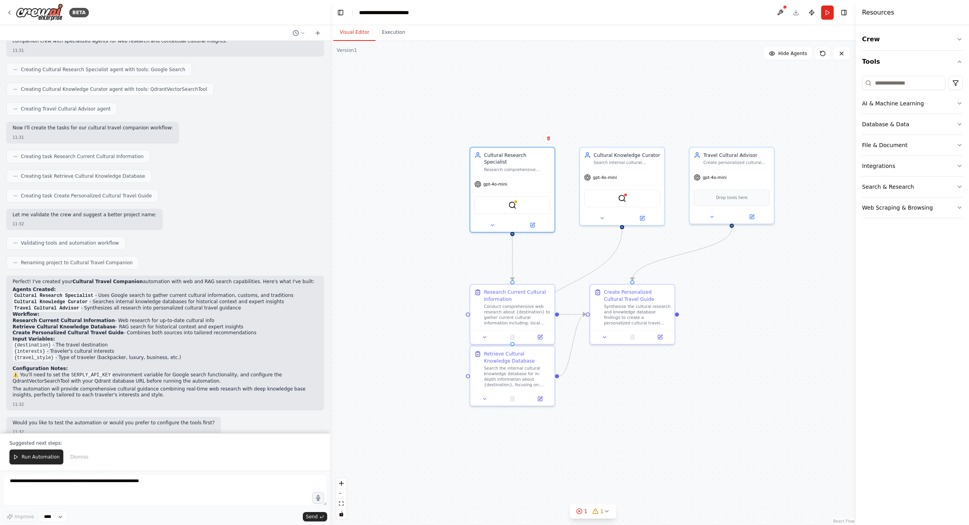
scroll to position [0, 0]
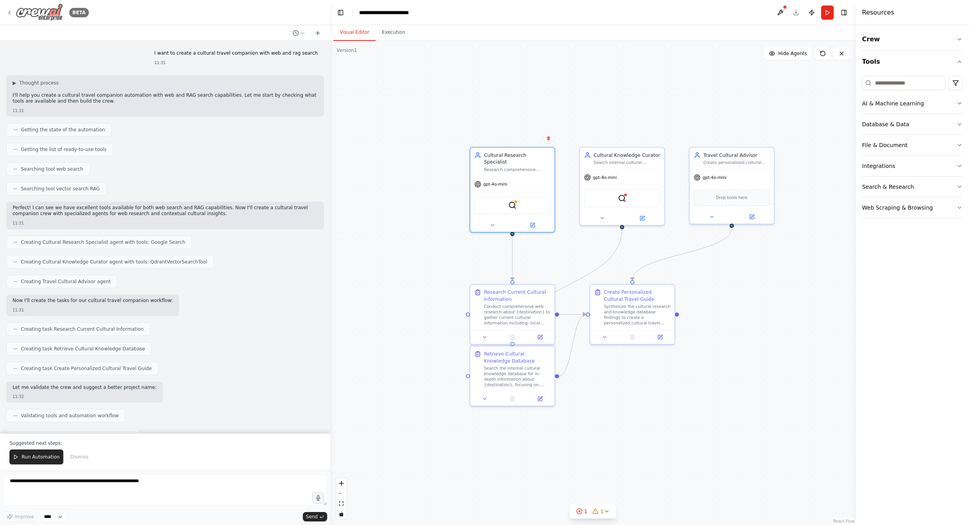
click at [7, 11] on icon at bounding box center [9, 12] width 6 height 6
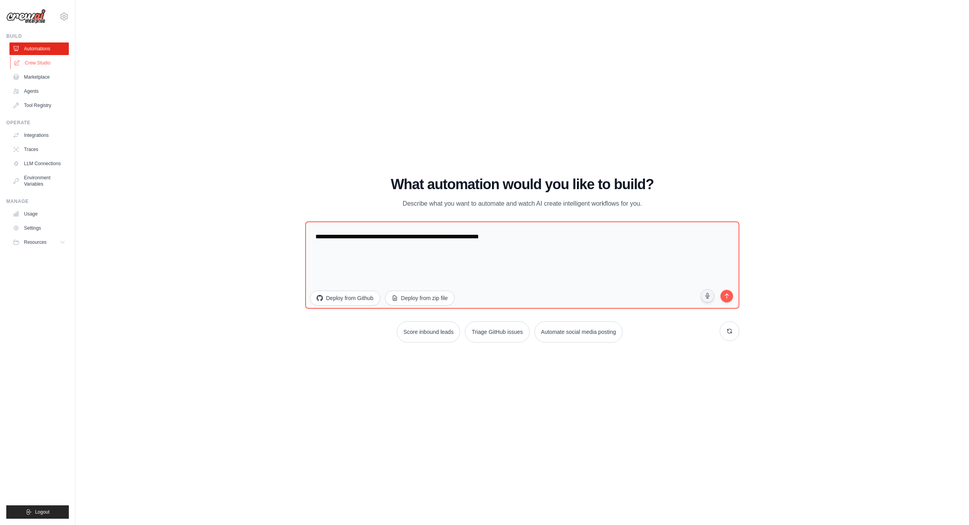
click at [40, 60] on link "Crew Studio" at bounding box center [39, 63] width 59 height 13
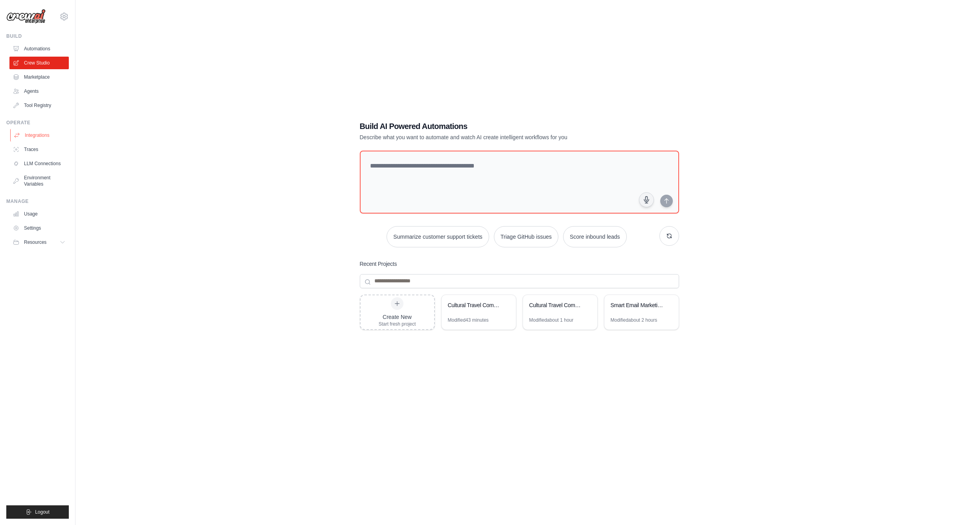
click at [36, 138] on link "Integrations" at bounding box center [39, 135] width 59 height 13
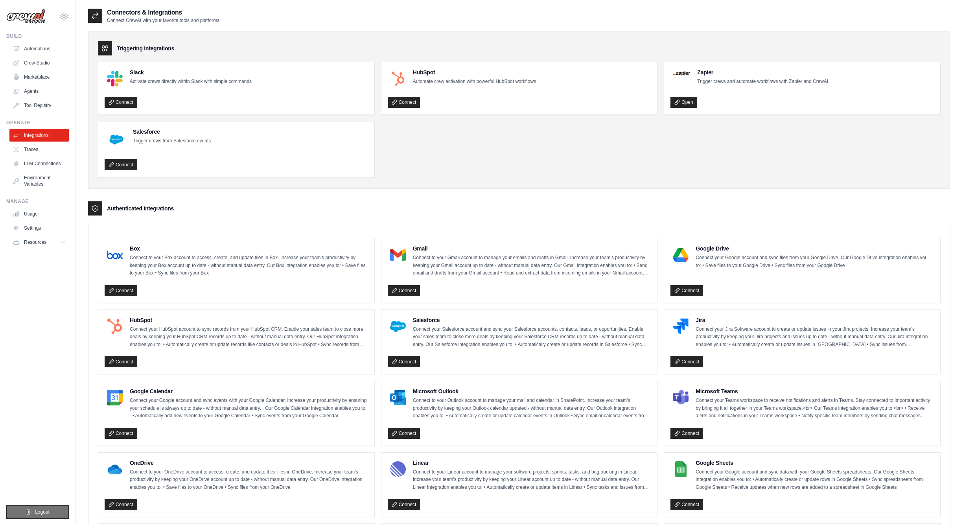
click at [33, 511] on button "Logout" at bounding box center [37, 511] width 63 height 13
